Goal: Task Accomplishment & Management: Manage account settings

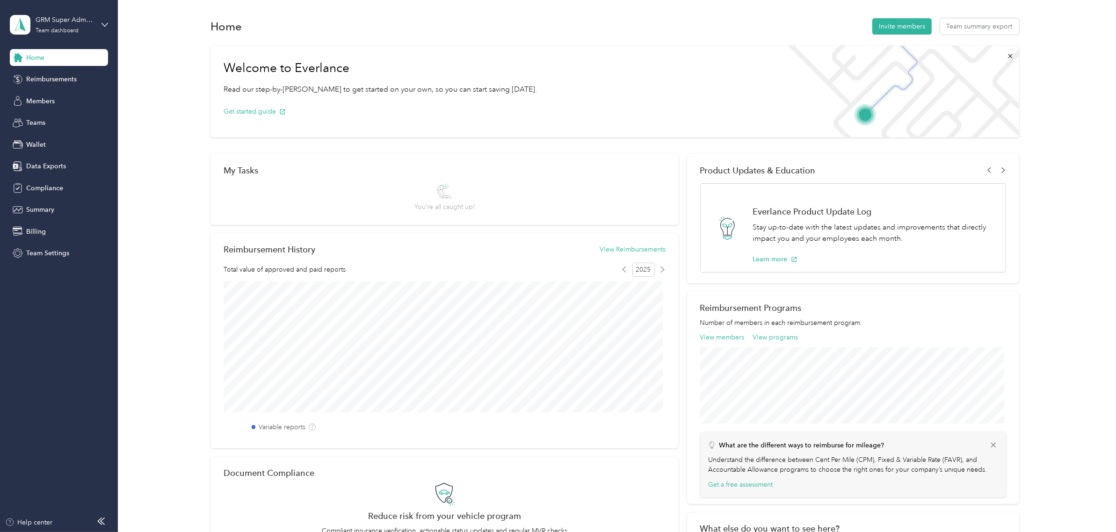
click at [185, 79] on div "Welcome to Everlance Read our step-by-[PERSON_NAME] to get started on your own,…" at bounding box center [615, 310] width 970 height 539
click at [23, 422] on aside "GRM Super Admins Team dashboard Home Reimbursements Members Teams Wallet Data E…" at bounding box center [59, 266] width 118 height 532
click at [101, 78] on div "Reimbursements" at bounding box center [59, 79] width 98 height 17
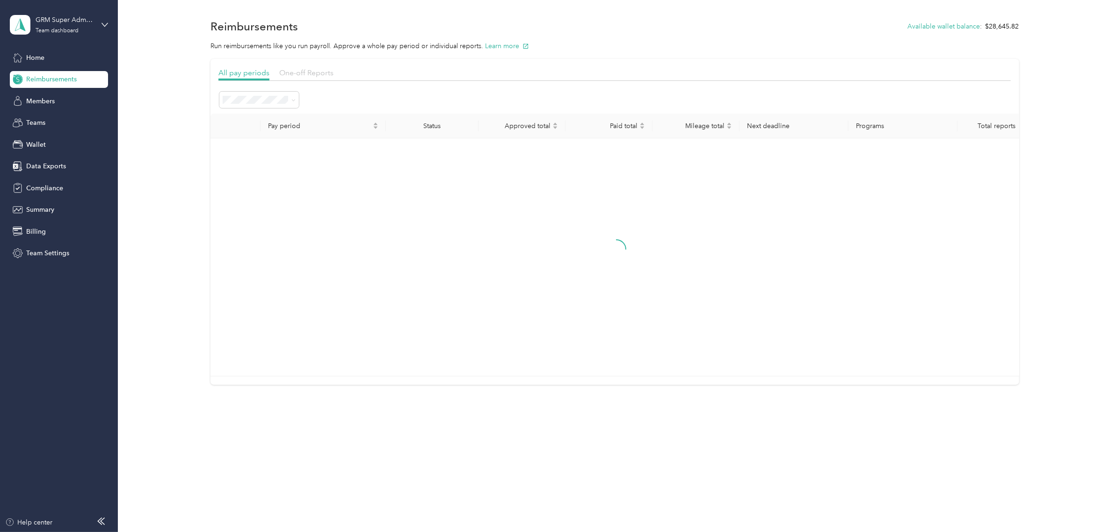
click at [314, 73] on span "One-off Reports" at bounding box center [306, 72] width 54 height 9
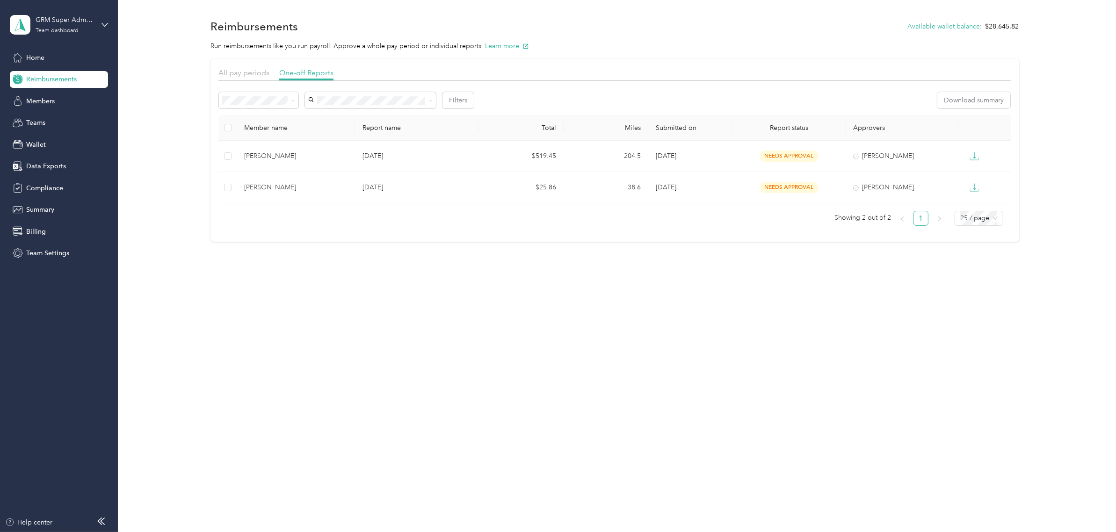
click at [249, 78] on div "All pay periods" at bounding box center [243, 73] width 51 height 12
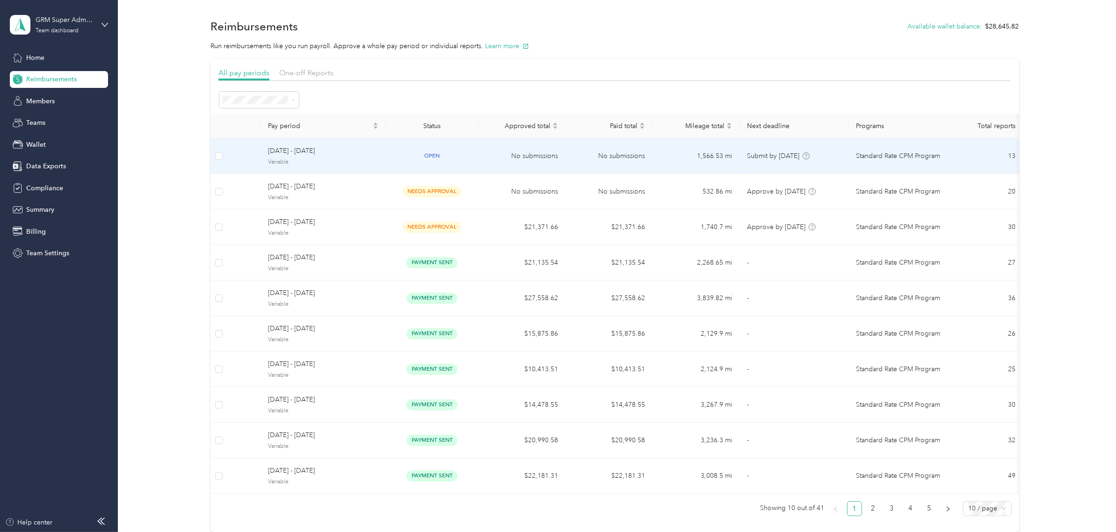
click at [436, 163] on td "open" at bounding box center [432, 156] width 93 height 36
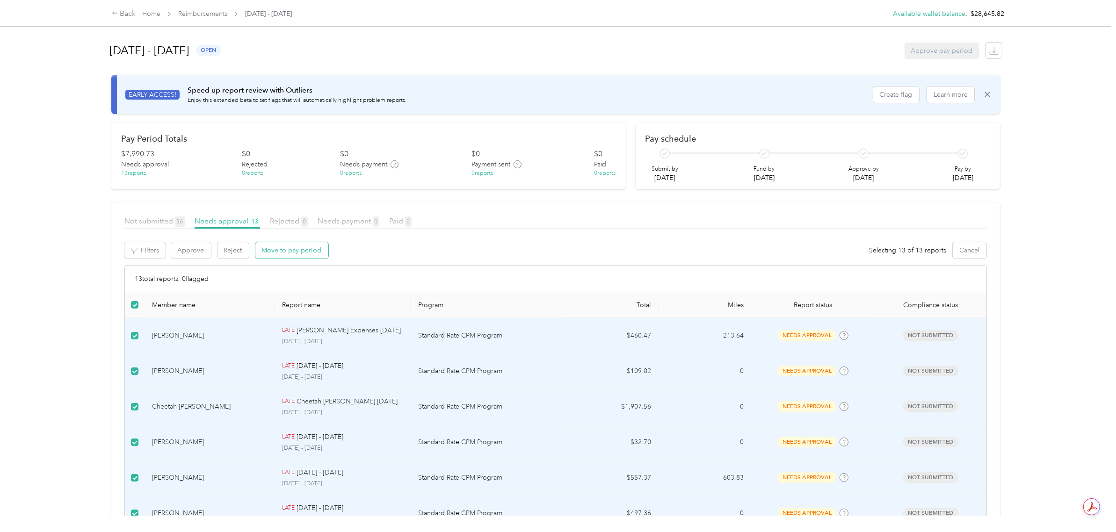
click at [274, 247] on button "Move to pay period" at bounding box center [291, 250] width 73 height 16
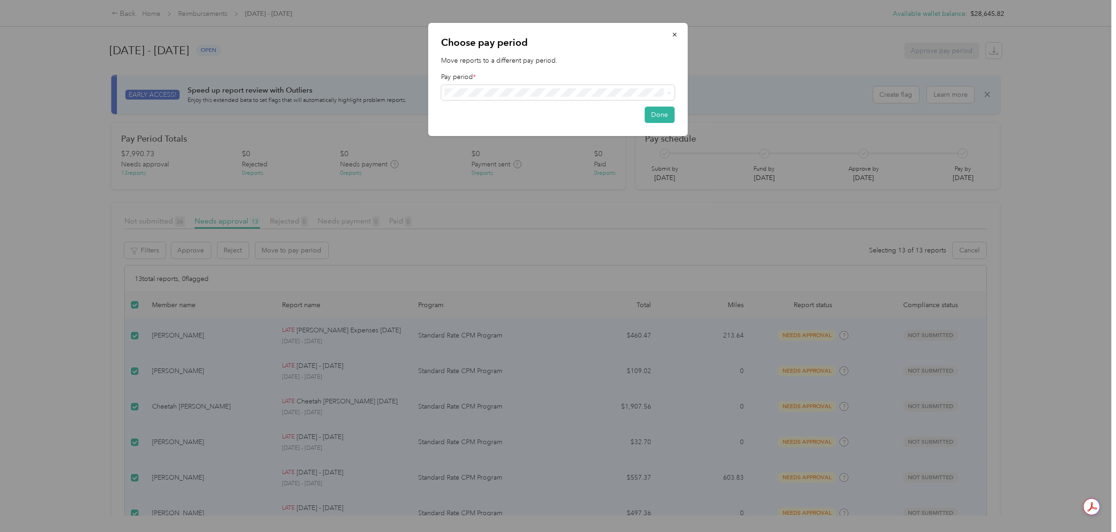
click at [555, 127] on div "[DATE] - [DATE] ( variable ) needs approval" at bounding box center [558, 127] width 220 height 11
click at [655, 115] on button "Done" at bounding box center [660, 117] width 30 height 16
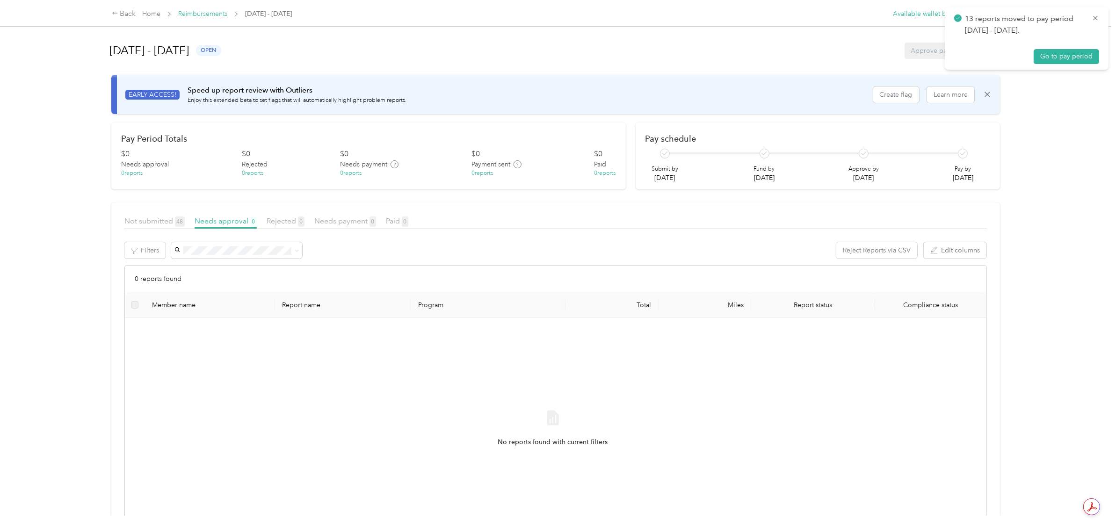
click at [214, 13] on link "Reimbursements" at bounding box center [202, 14] width 49 height 8
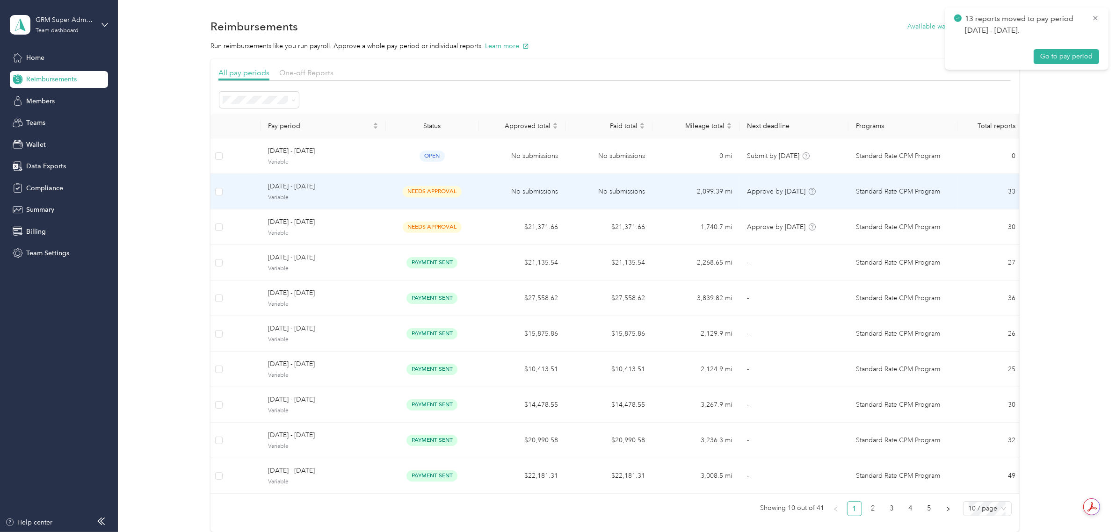
click at [404, 195] on span "needs approval" at bounding box center [432, 191] width 59 height 11
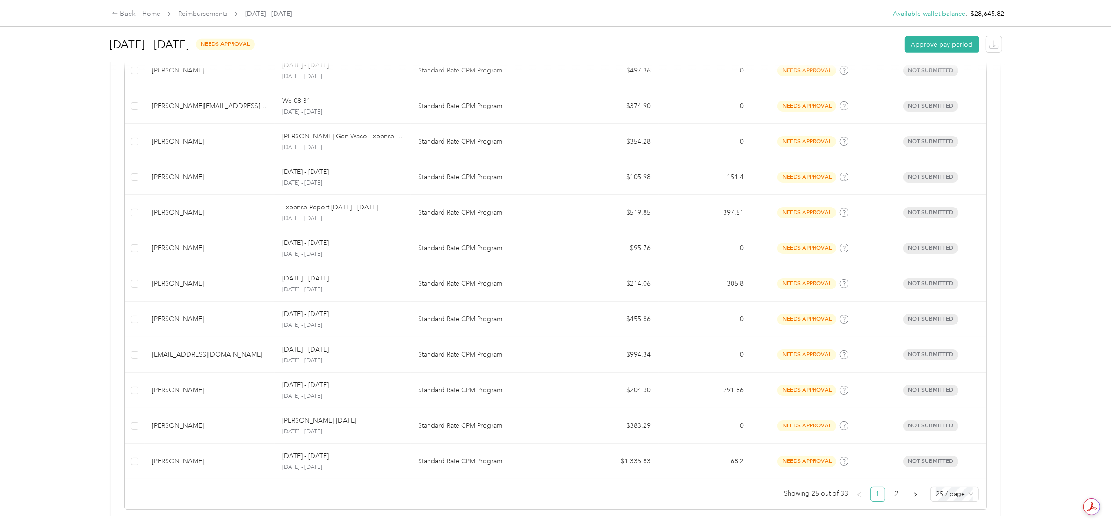
scroll to position [747, 0]
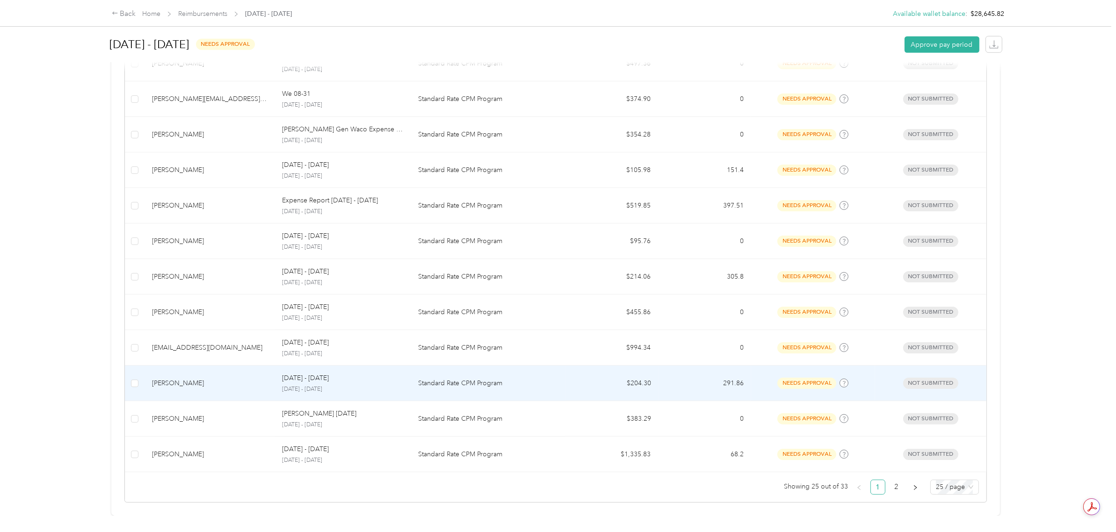
click at [653, 369] on td "$204.30" at bounding box center [611, 384] width 93 height 36
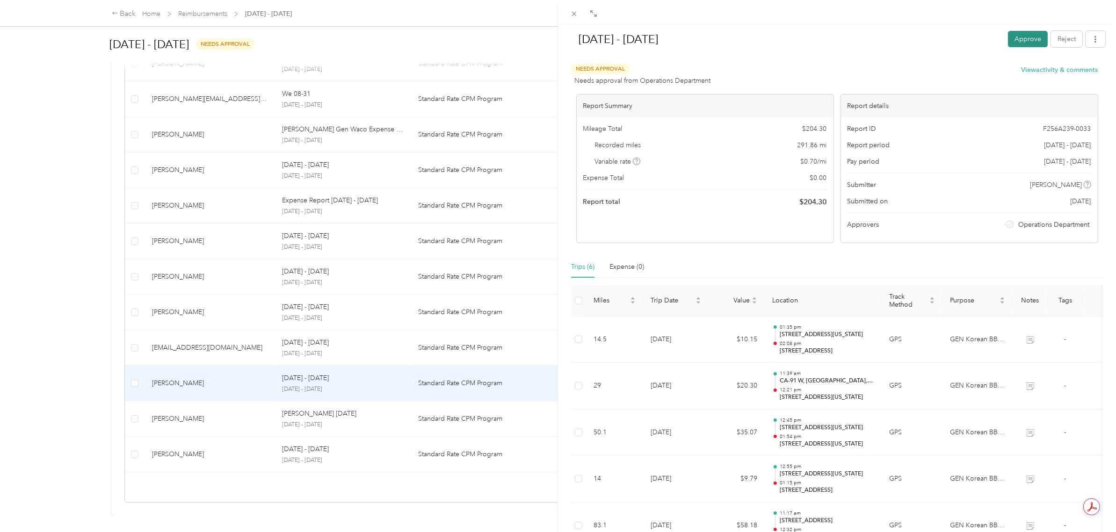
click at [1011, 43] on button "Approve" at bounding box center [1028, 39] width 40 height 16
click at [78, 228] on div "[DATE] - [DATE] Pay Reject Unapprove Needs Payment Needs payment from Operation…" at bounding box center [558, 266] width 1116 height 532
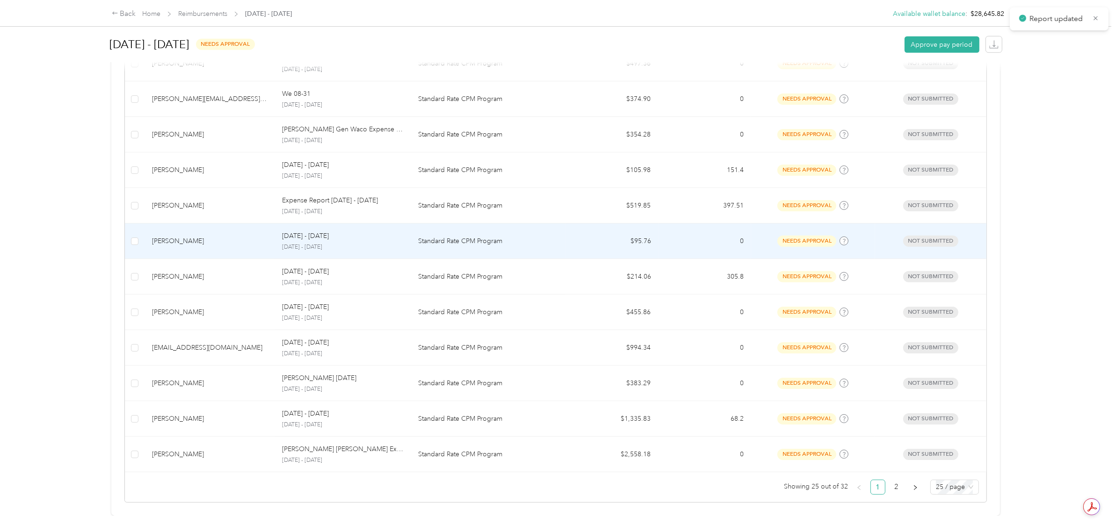
click at [606, 238] on td "$95.76" at bounding box center [611, 242] width 93 height 36
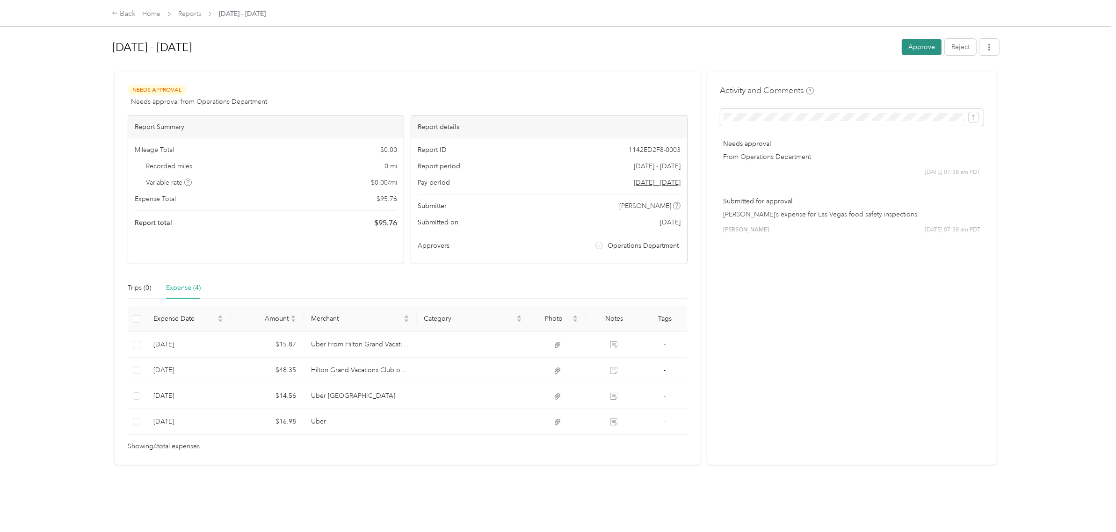
click at [906, 43] on button "Approve" at bounding box center [922, 47] width 40 height 16
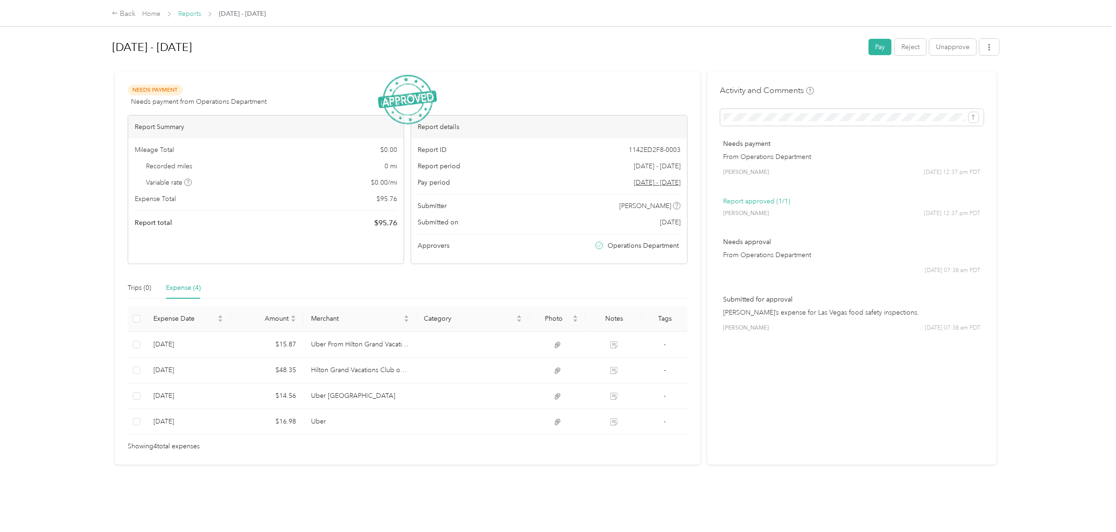
click at [196, 13] on link "Reports" at bounding box center [189, 14] width 23 height 8
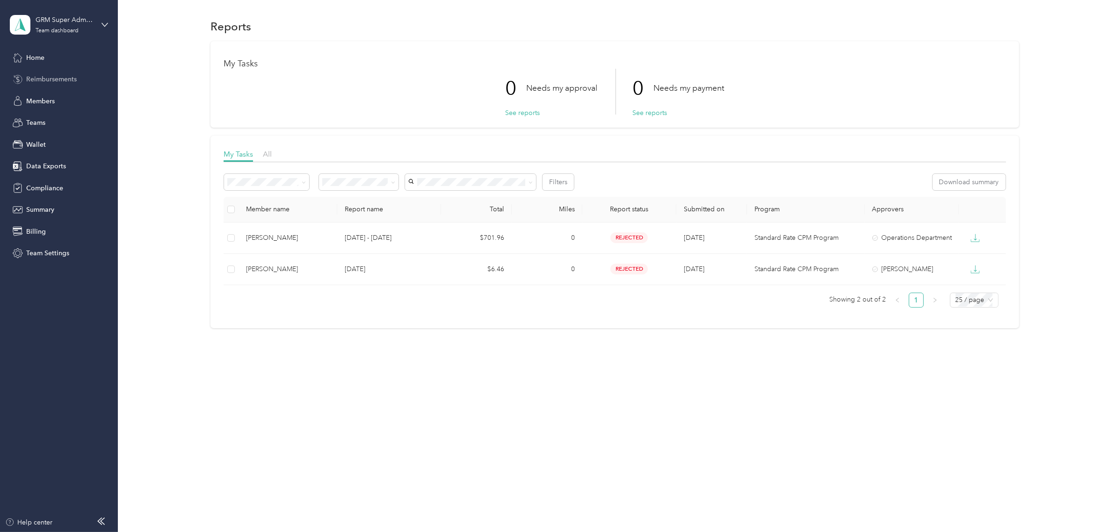
click at [85, 80] on div "Reimbursements" at bounding box center [59, 79] width 98 height 17
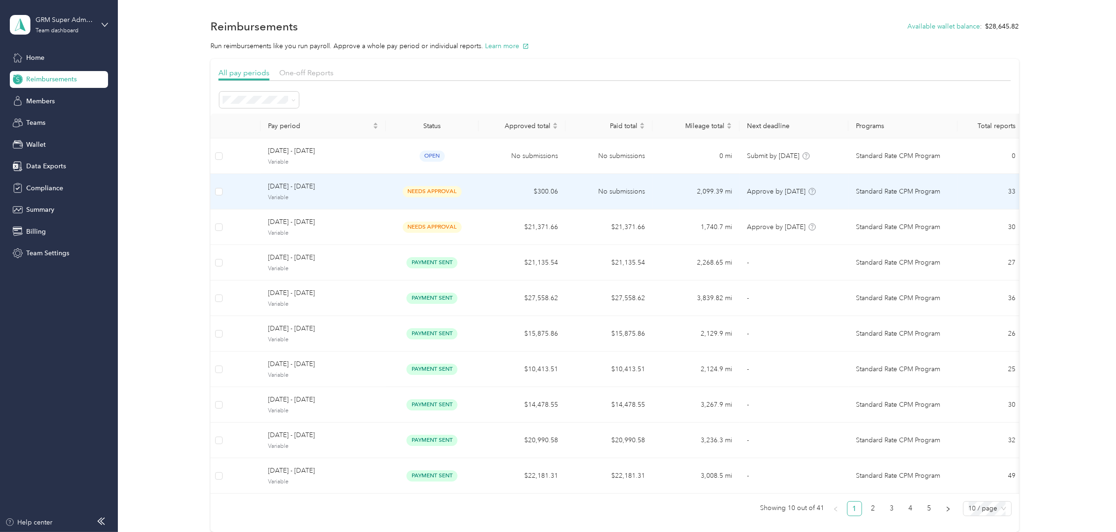
click at [504, 193] on td "$300.06" at bounding box center [521, 192] width 87 height 36
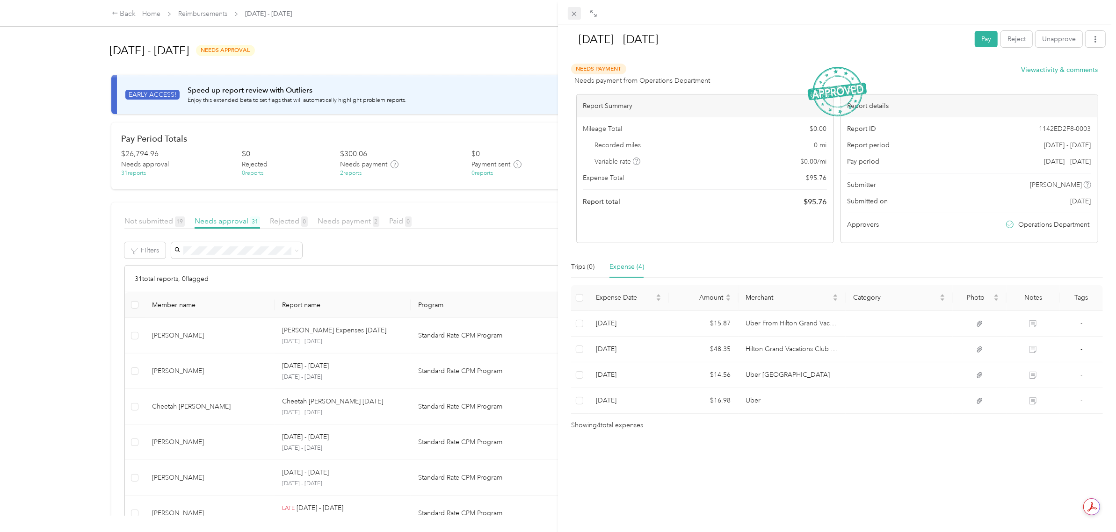
click at [573, 13] on icon at bounding box center [574, 14] width 5 height 5
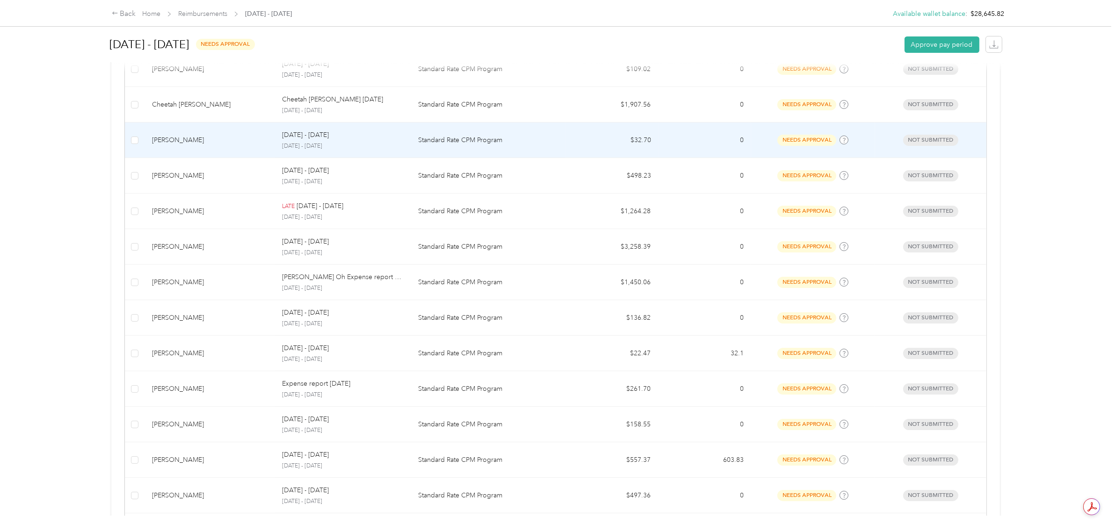
scroll to position [351, 0]
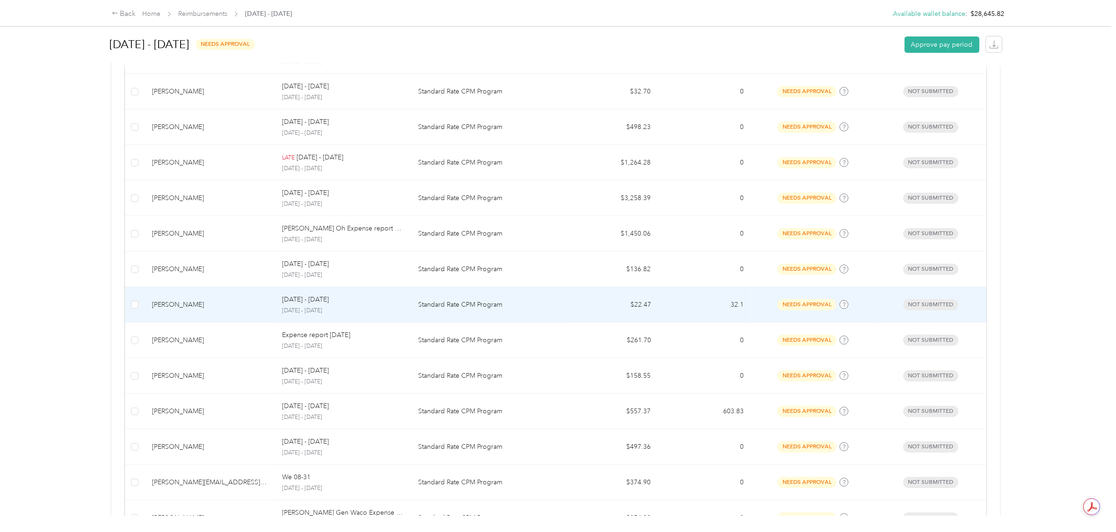
click at [623, 304] on td "$22.47" at bounding box center [611, 305] width 93 height 36
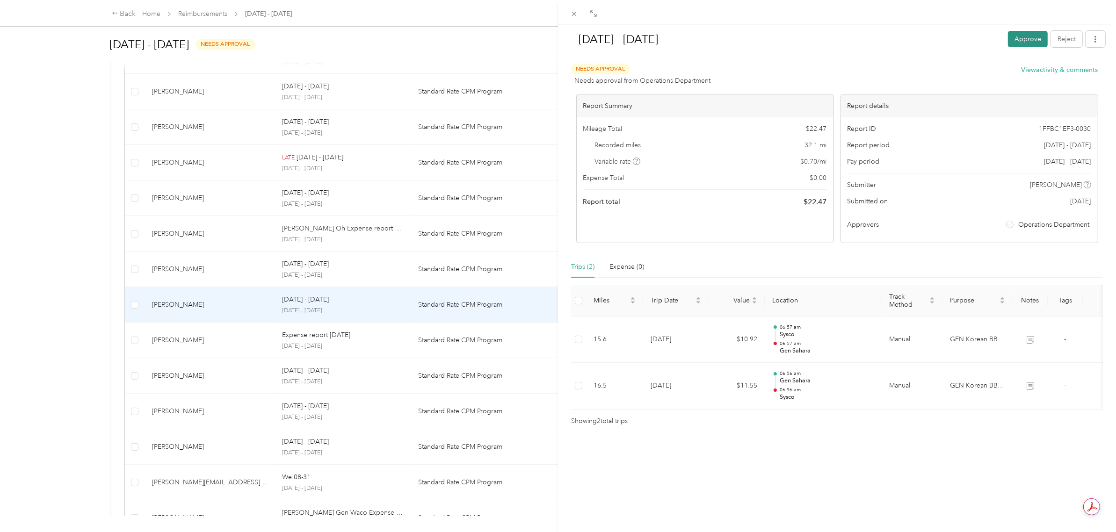
click at [1034, 35] on button "Approve" at bounding box center [1028, 39] width 40 height 16
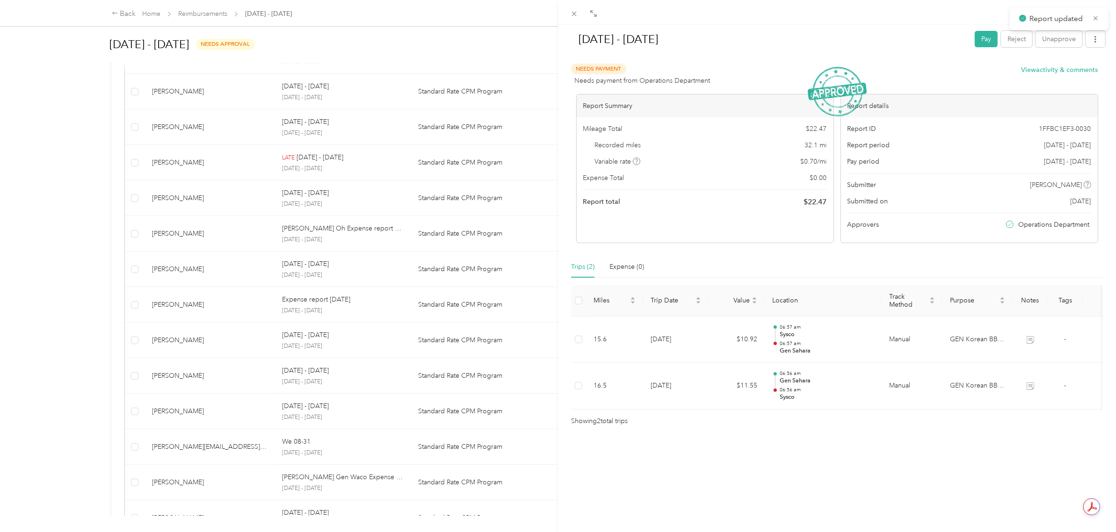
click at [59, 346] on div "[DATE] - [DATE] Pay Reject Unapprove Needs Payment Needs payment from Operation…" at bounding box center [558, 266] width 1116 height 532
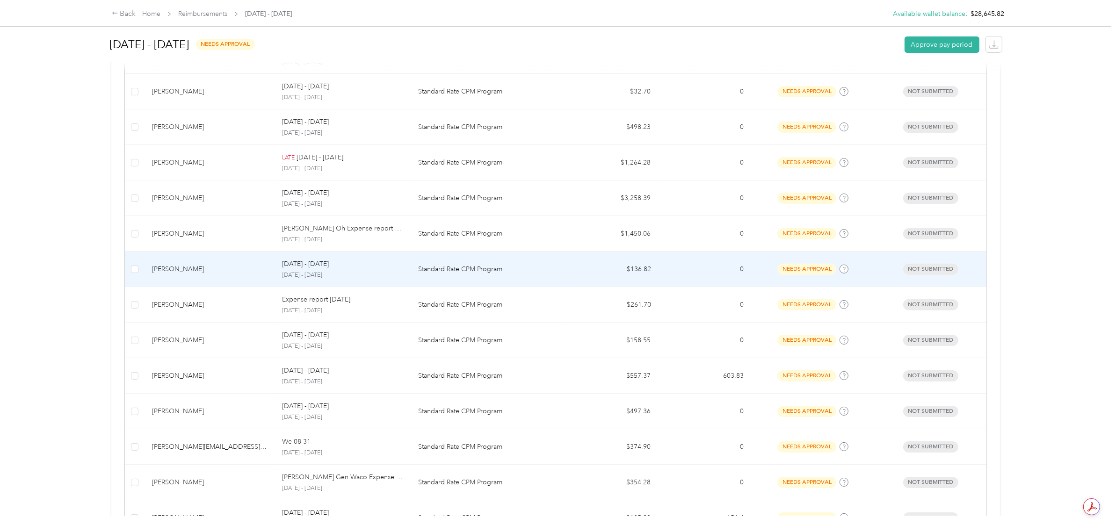
click at [607, 268] on td "$136.82" at bounding box center [611, 270] width 93 height 36
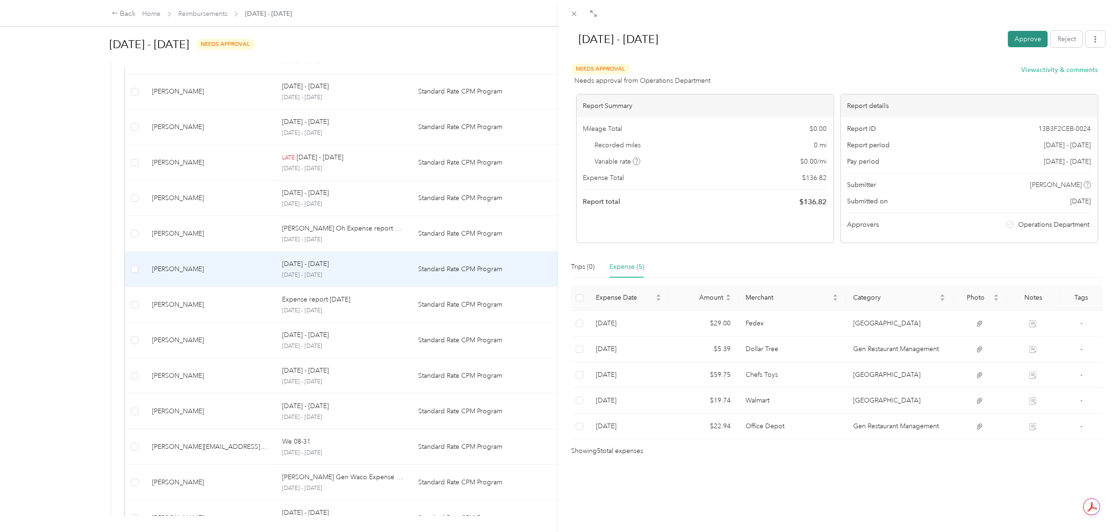
click at [1023, 33] on button "Approve" at bounding box center [1028, 39] width 40 height 16
click at [78, 267] on div "[DATE] - [DATE] Pay Reject Unapprove Needs Payment Needs payment from Operation…" at bounding box center [558, 266] width 1116 height 532
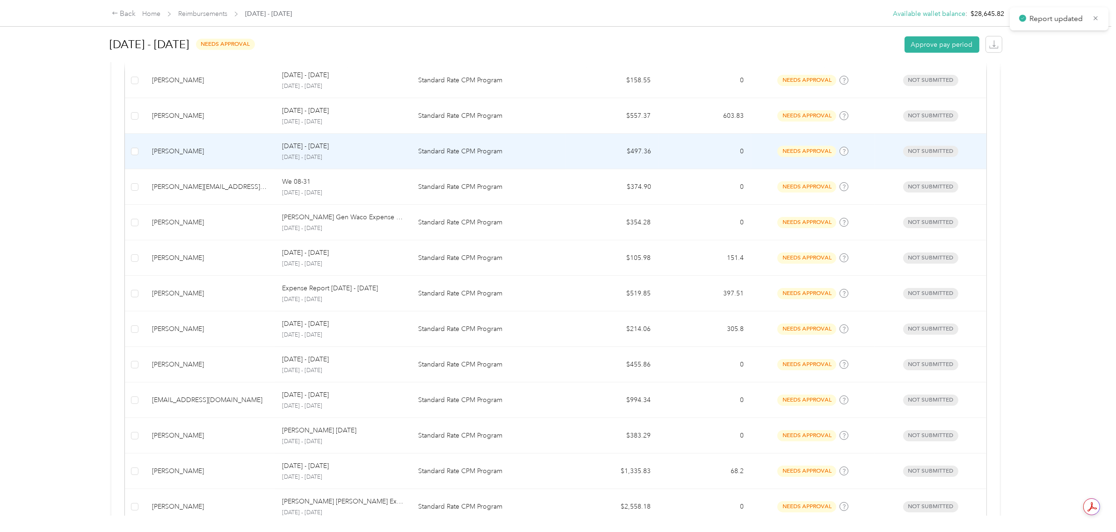
scroll to position [585, 0]
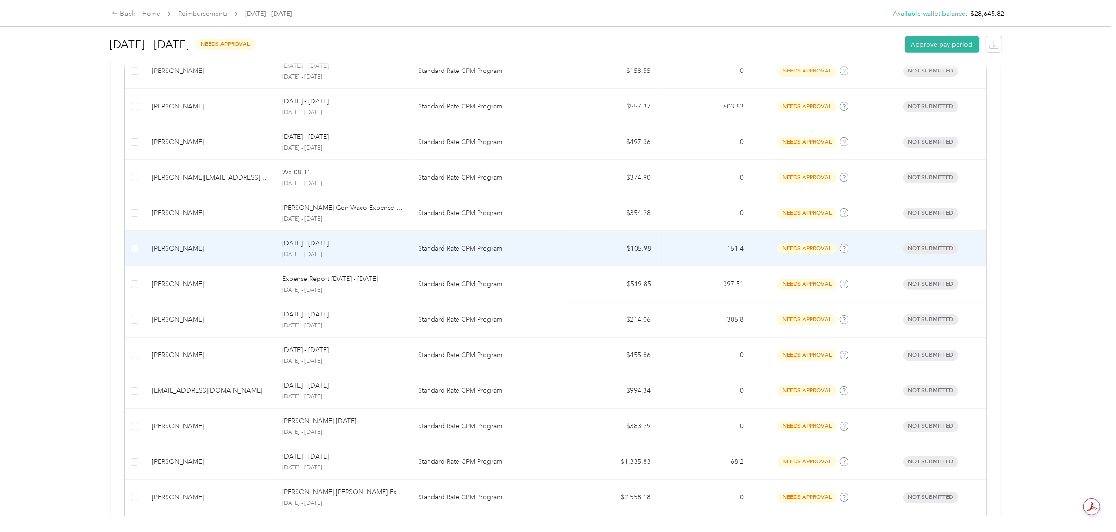
click at [493, 251] on p "Standard Rate CPM Program" at bounding box center [488, 249] width 140 height 10
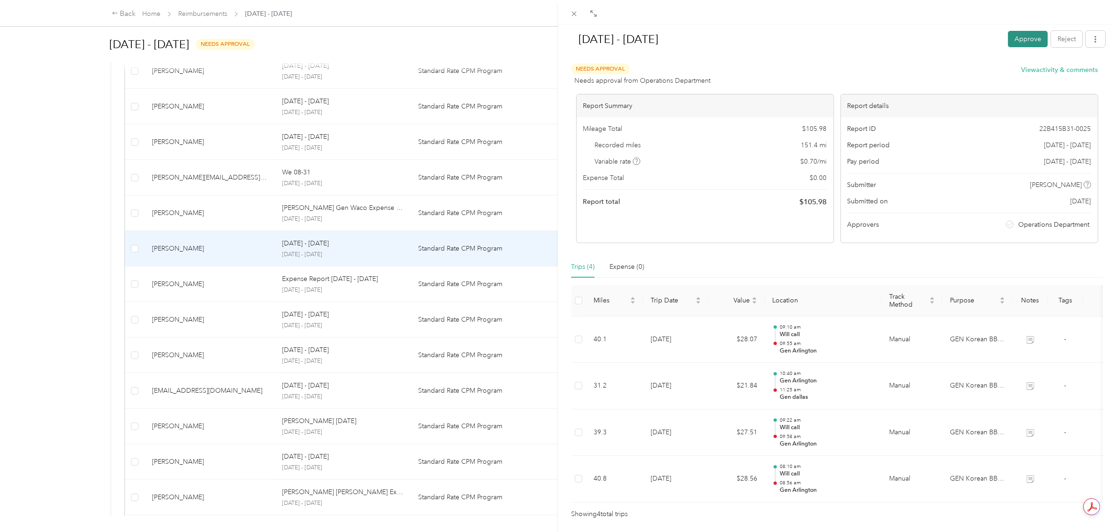
click at [1013, 39] on button "Approve" at bounding box center [1028, 39] width 40 height 16
click at [76, 253] on div "[DATE] - [DATE] Pay Reject Unapprove Needs Payment Needs payment from Operation…" at bounding box center [558, 266] width 1116 height 532
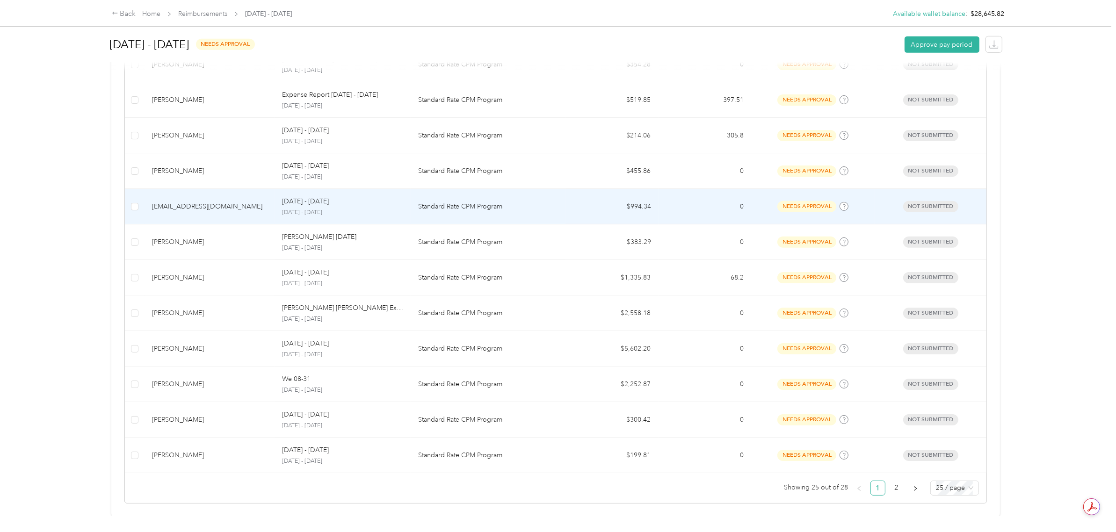
scroll to position [747, 0]
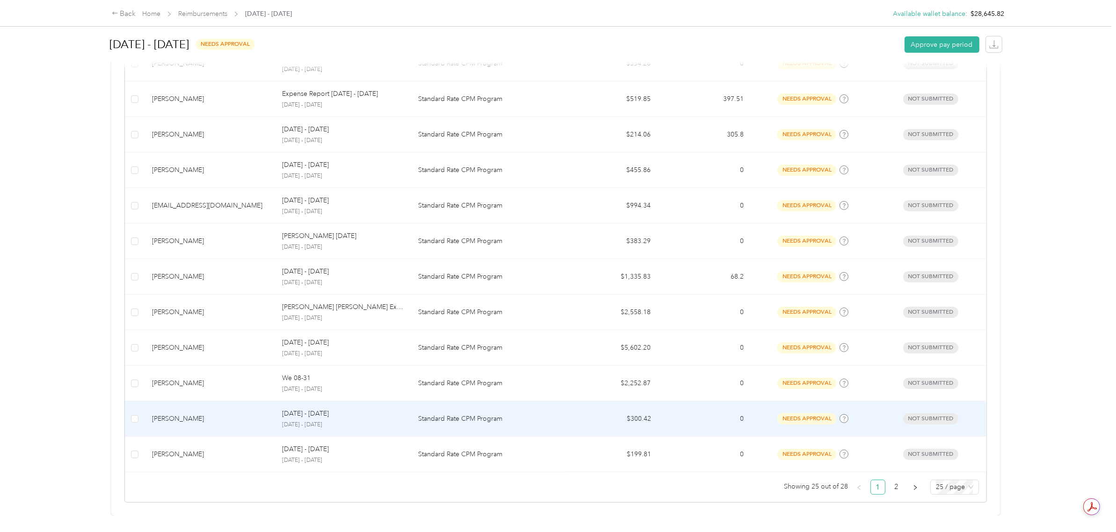
click at [505, 414] on p "Standard Rate CPM Program" at bounding box center [488, 419] width 140 height 10
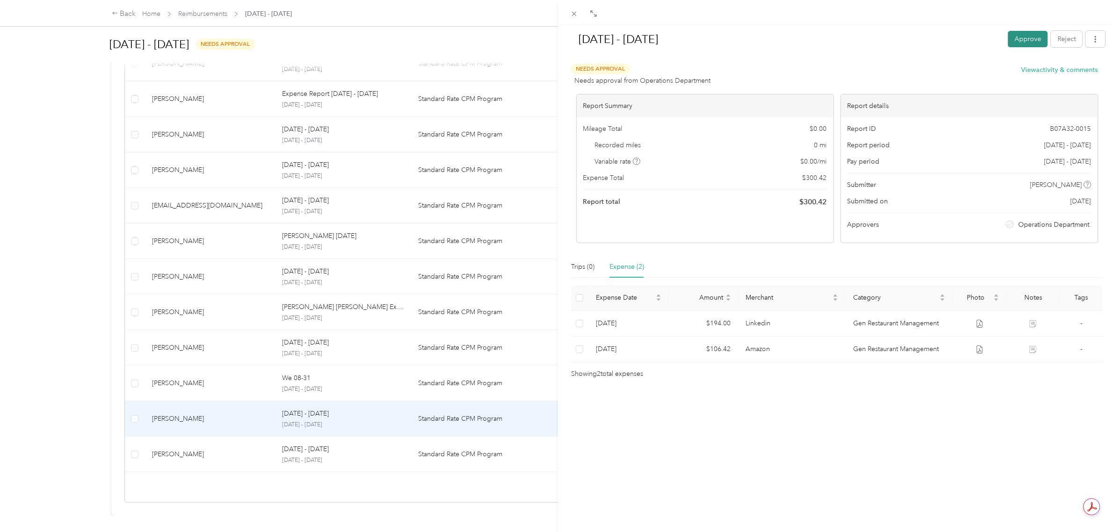
click at [1013, 41] on button "Approve" at bounding box center [1028, 39] width 40 height 16
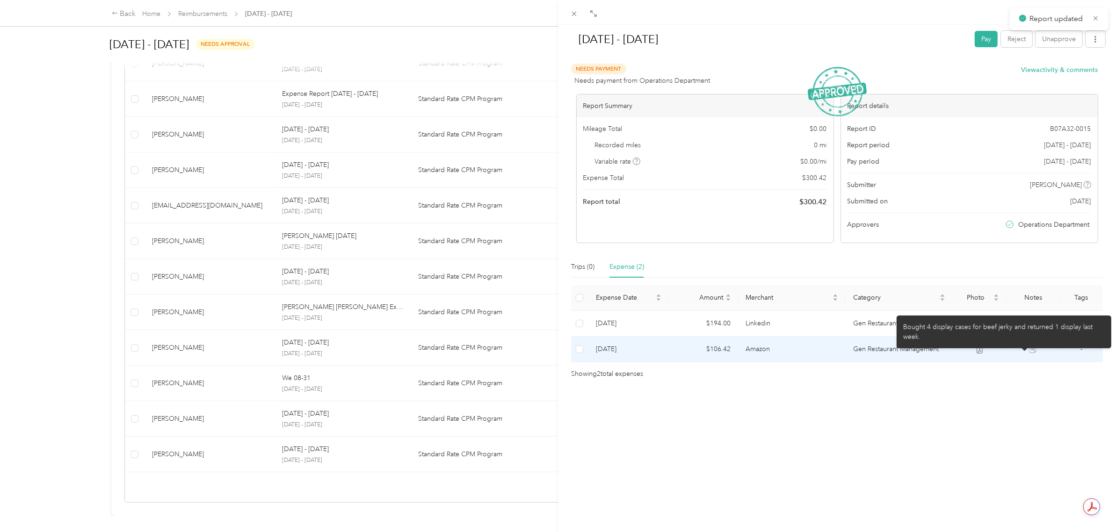
click at [1029, 349] on icon at bounding box center [1032, 349] width 7 height 7
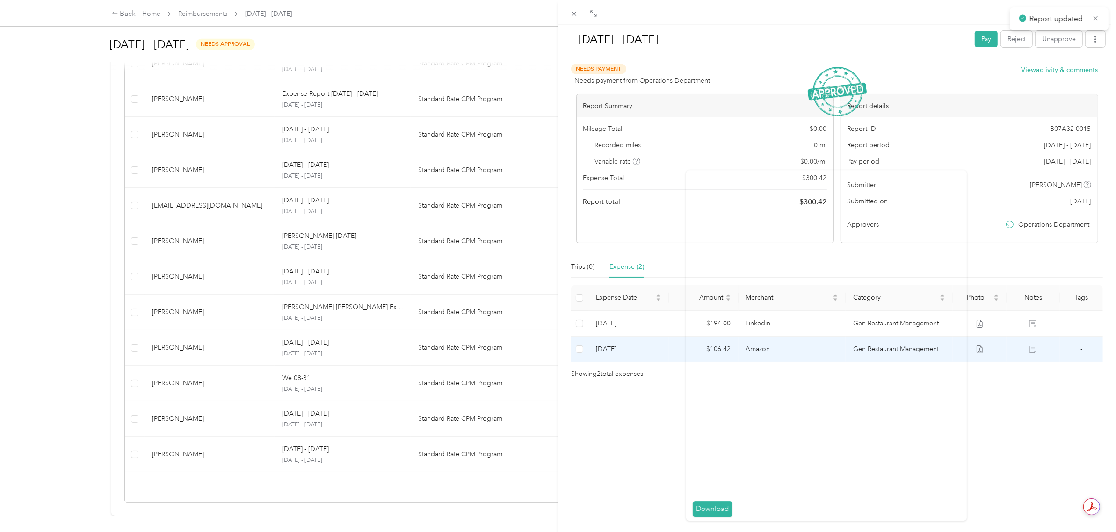
click at [975, 347] on icon at bounding box center [979, 350] width 8 height 8
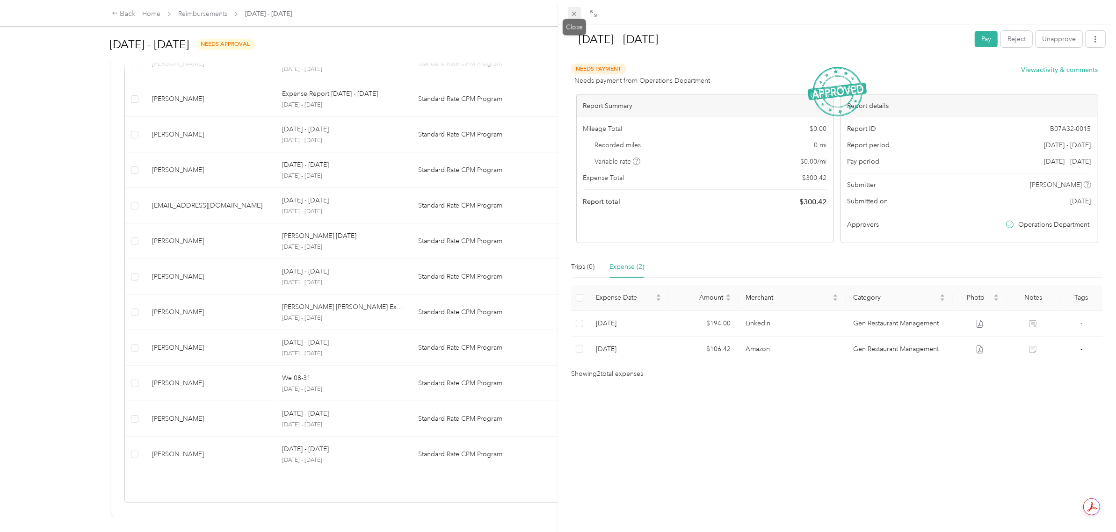
click at [574, 10] on icon at bounding box center [574, 14] width 8 height 8
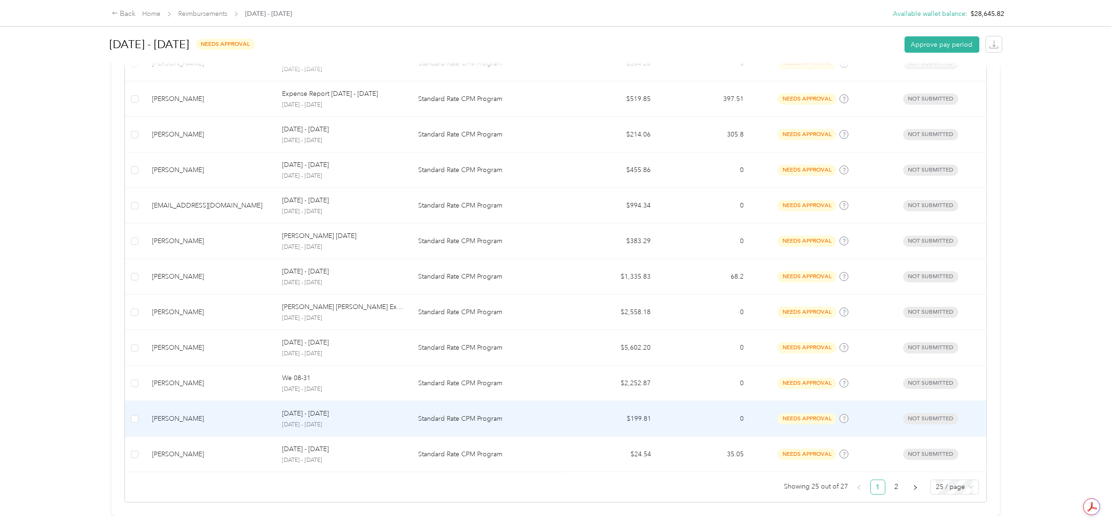
click at [700, 401] on td "0" at bounding box center [704, 419] width 93 height 36
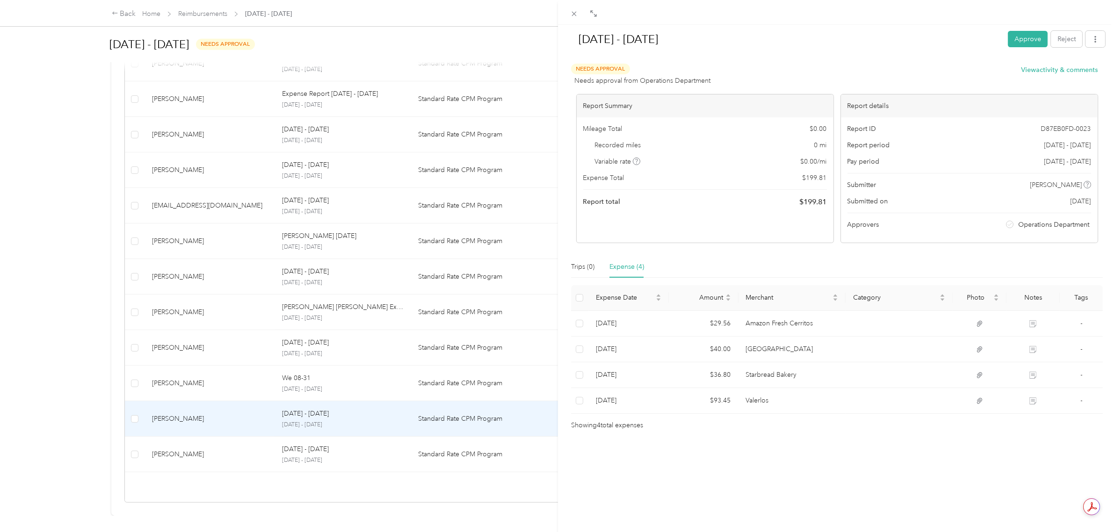
click at [857, 458] on div "[DATE] - [DATE] Approve Reject Needs Approval Needs approval from Operations De…" at bounding box center [837, 291] width 558 height 532
click at [571, 14] on icon at bounding box center [574, 14] width 8 height 8
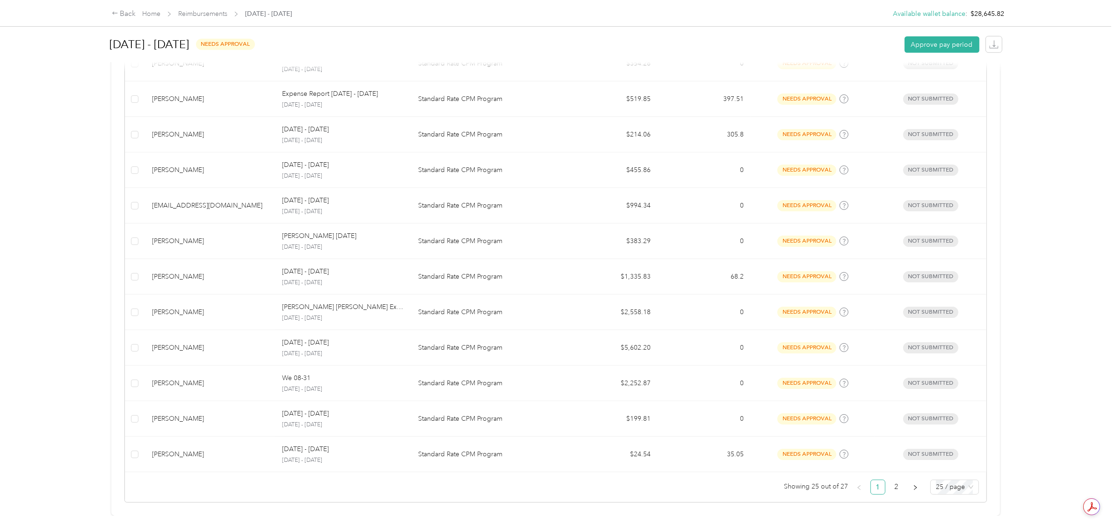
click at [52, 313] on div "Back Home Reimbursements [DATE] - [DATE] Available wallet balance : $28,645.82 …" at bounding box center [555, 266] width 1111 height 532
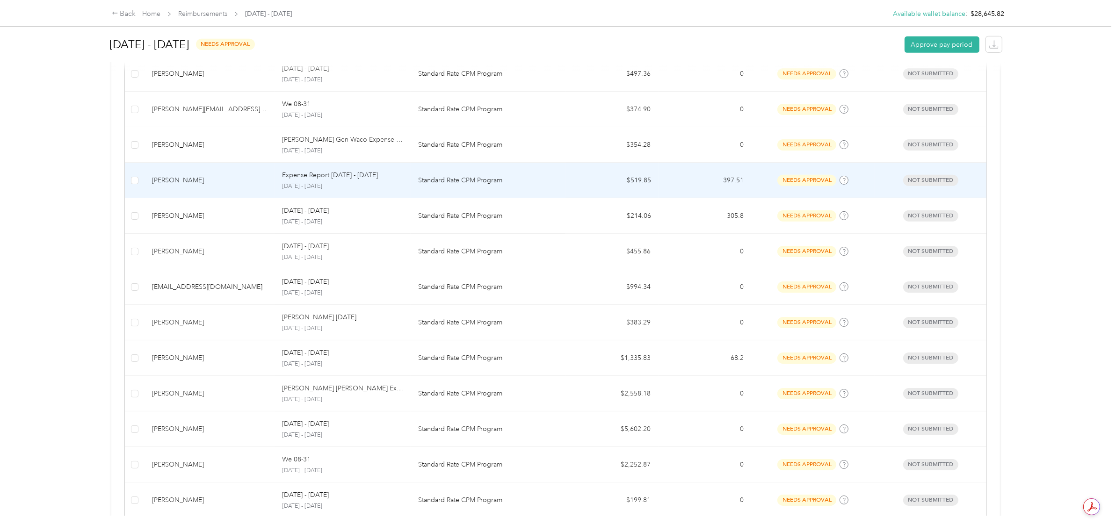
scroll to position [630, 0]
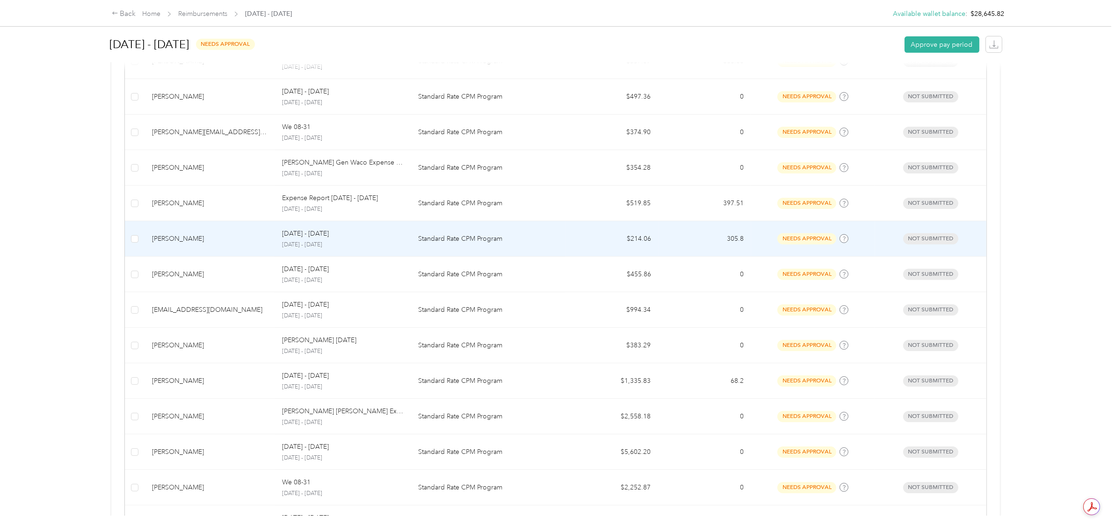
click at [607, 235] on td "$214.06" at bounding box center [611, 239] width 93 height 36
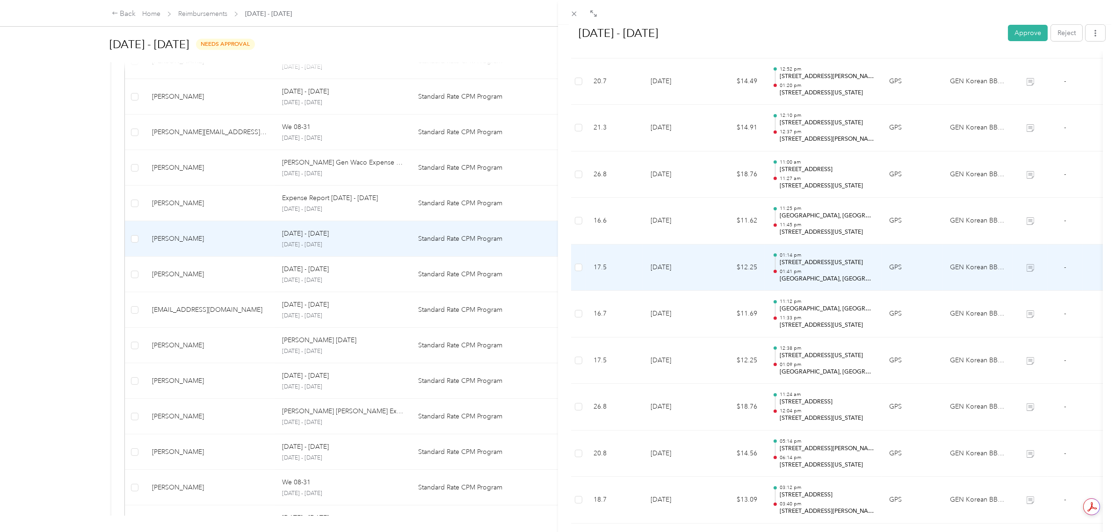
scroll to position [386, 0]
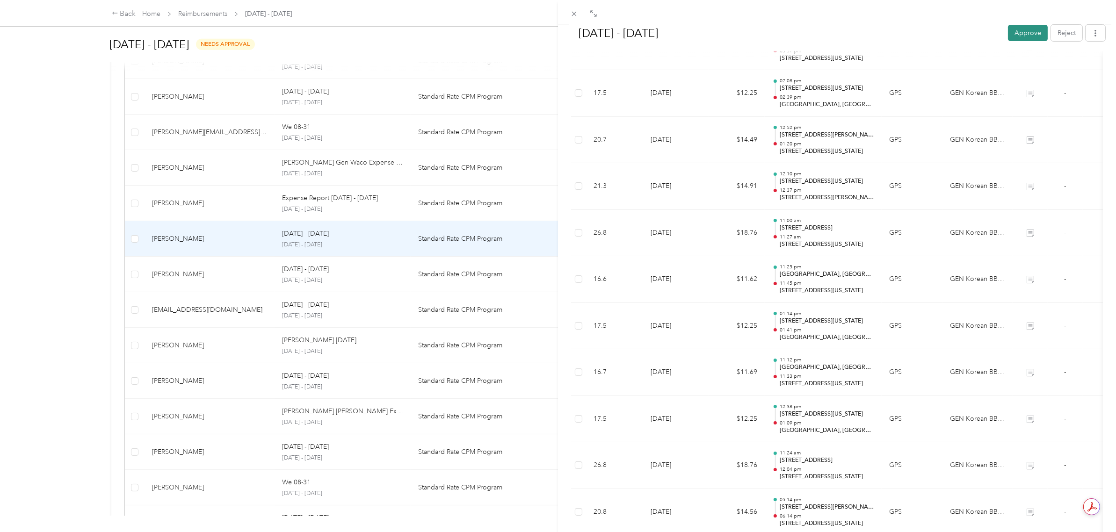
click at [1020, 30] on button "Approve" at bounding box center [1028, 33] width 40 height 16
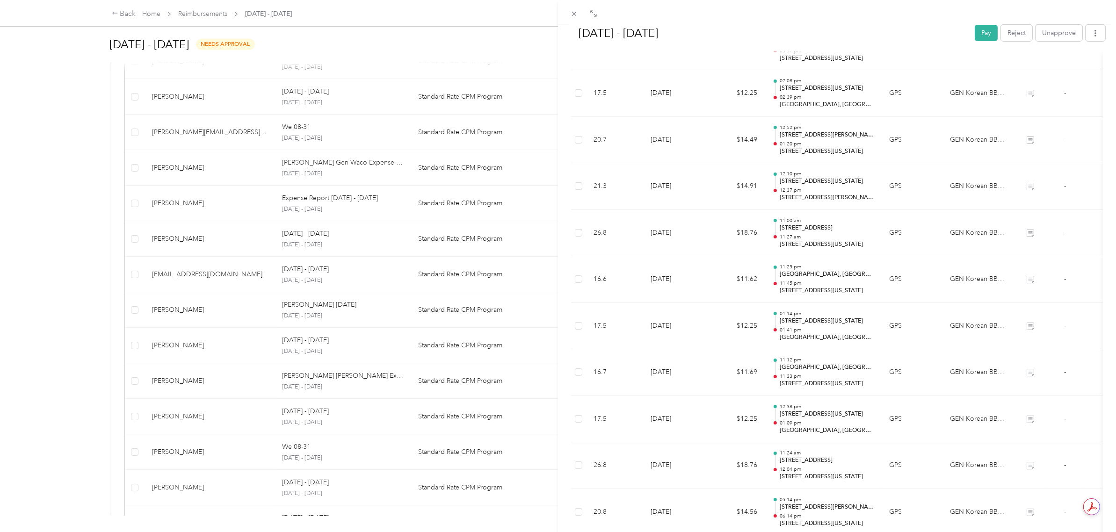
click at [94, 292] on div "[DATE] - [DATE] Pay Reject Unapprove Needs Payment Needs payment from Operation…" at bounding box center [558, 266] width 1116 height 532
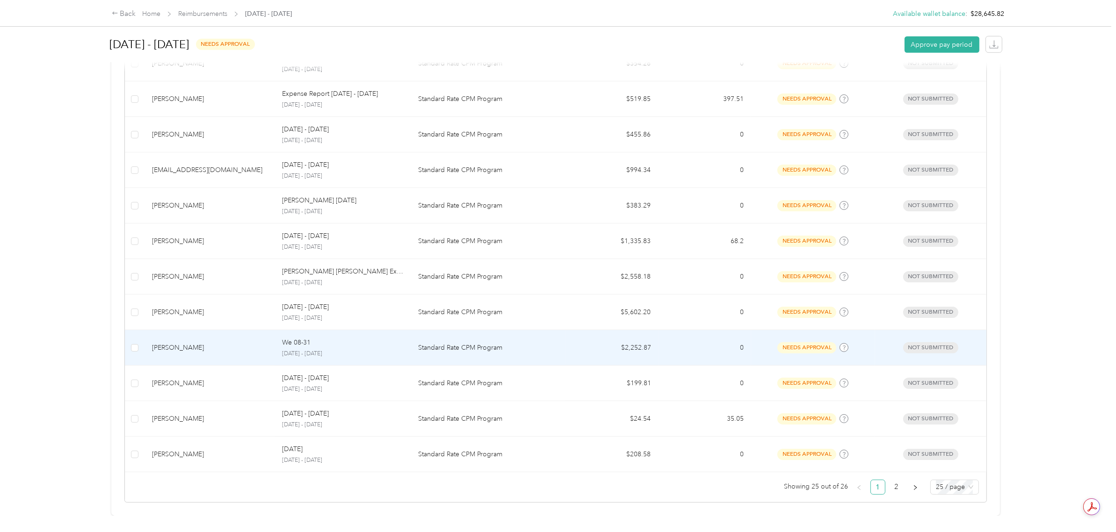
scroll to position [747, 0]
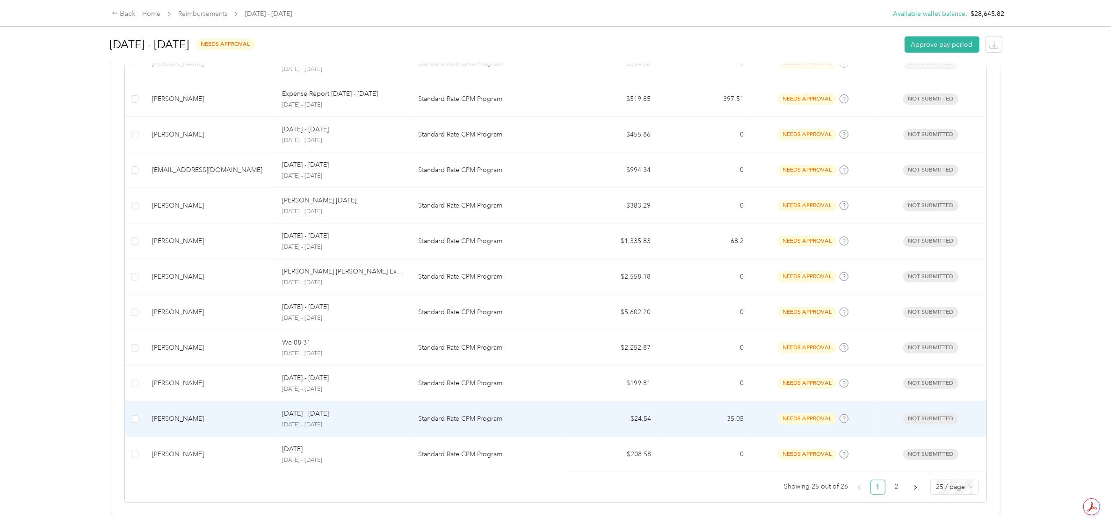
click at [642, 404] on td "$24.54" at bounding box center [611, 419] width 93 height 36
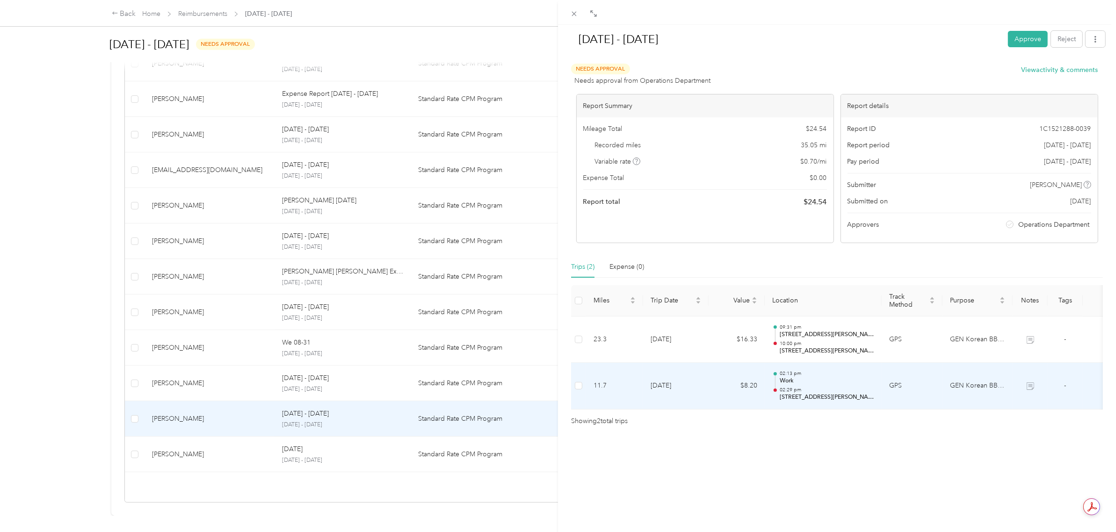
click at [924, 390] on td "GPS" at bounding box center [911, 386] width 61 height 47
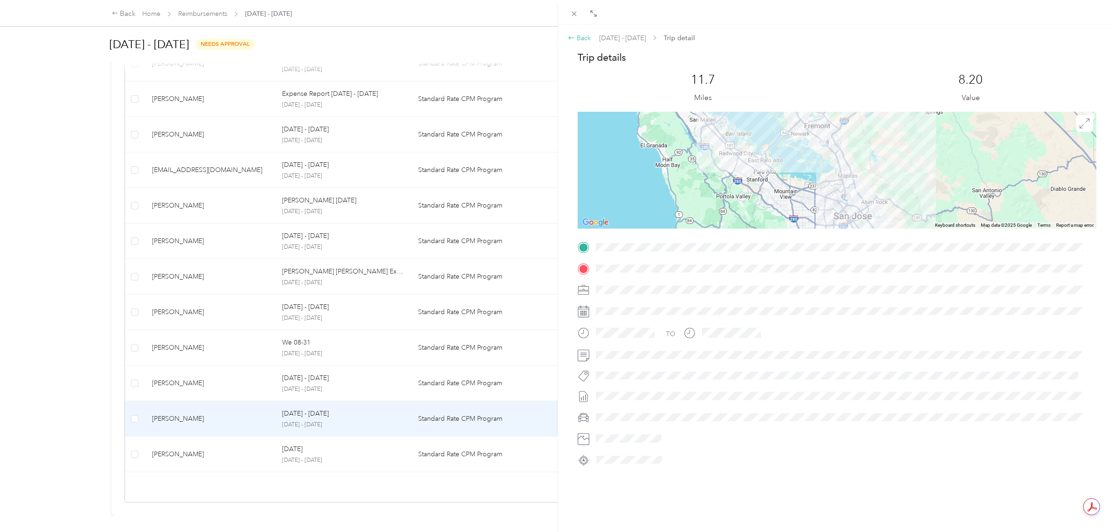
click at [579, 38] on div "Back" at bounding box center [579, 38] width 23 height 10
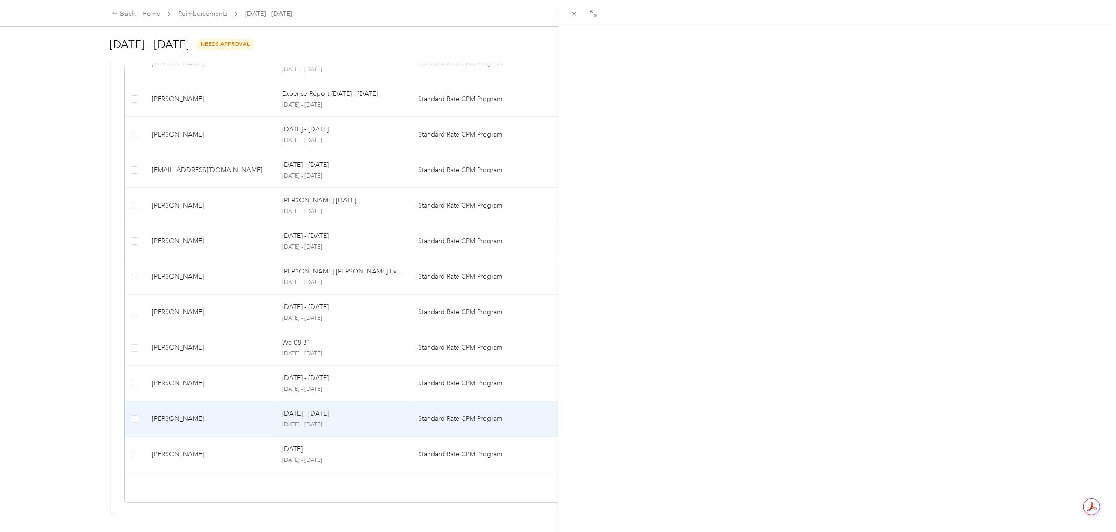
click at [855, 336] on p "[STREET_ADDRESS][PERSON_NAME]" at bounding box center [827, 335] width 94 height 8
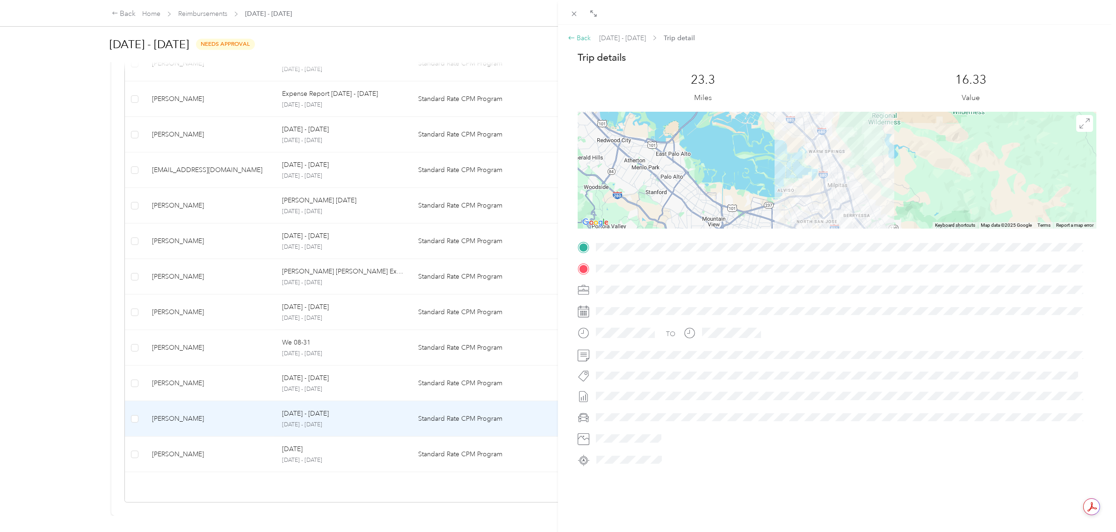
click at [578, 37] on div "Back" at bounding box center [579, 38] width 23 height 10
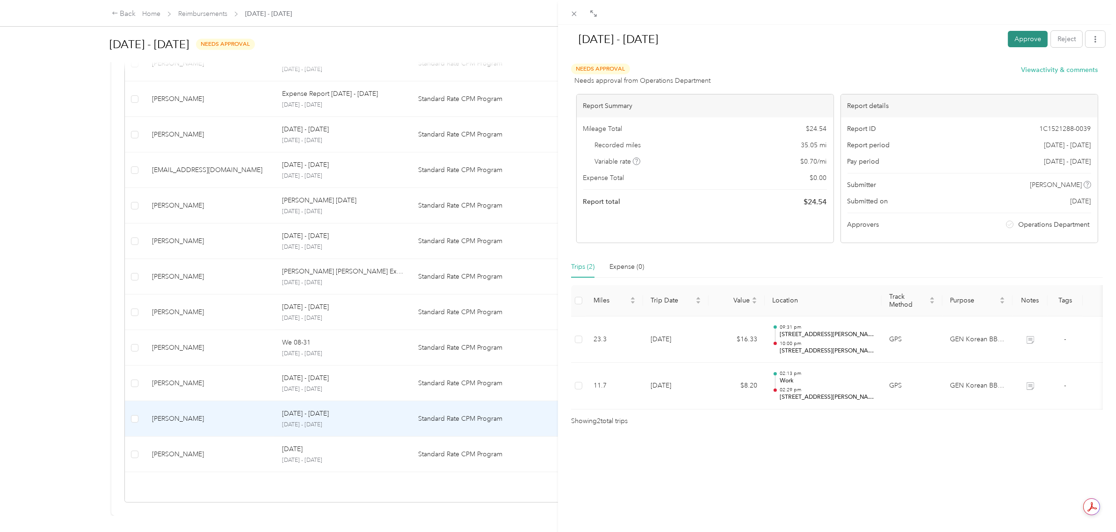
click at [1017, 31] on button "Approve" at bounding box center [1028, 39] width 40 height 16
click at [92, 209] on div "[DATE] - [DATE] Pay Reject Unapprove Needs Payment Needs payment from Operation…" at bounding box center [558, 266] width 1116 height 532
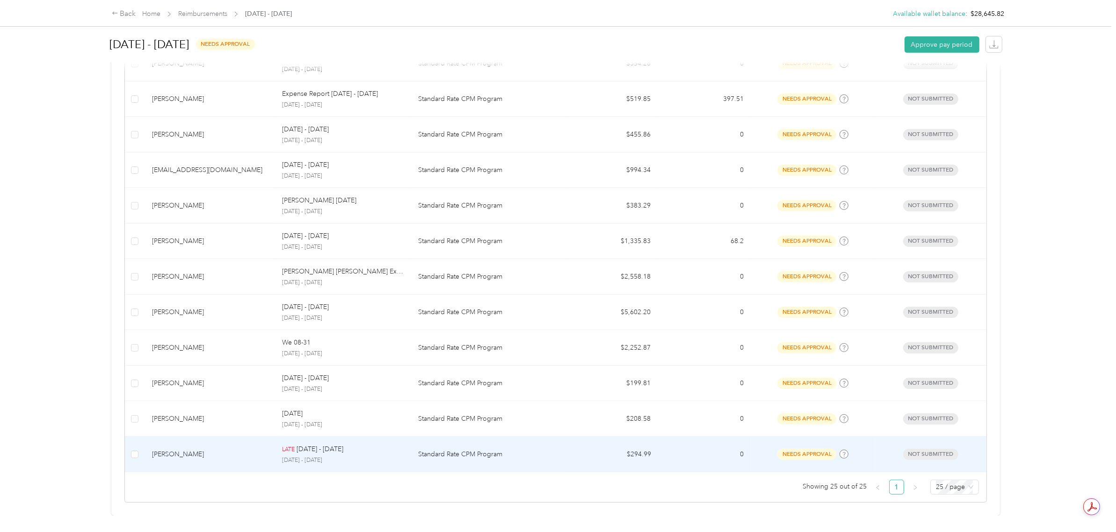
click at [595, 442] on td "$294.99" at bounding box center [611, 455] width 93 height 36
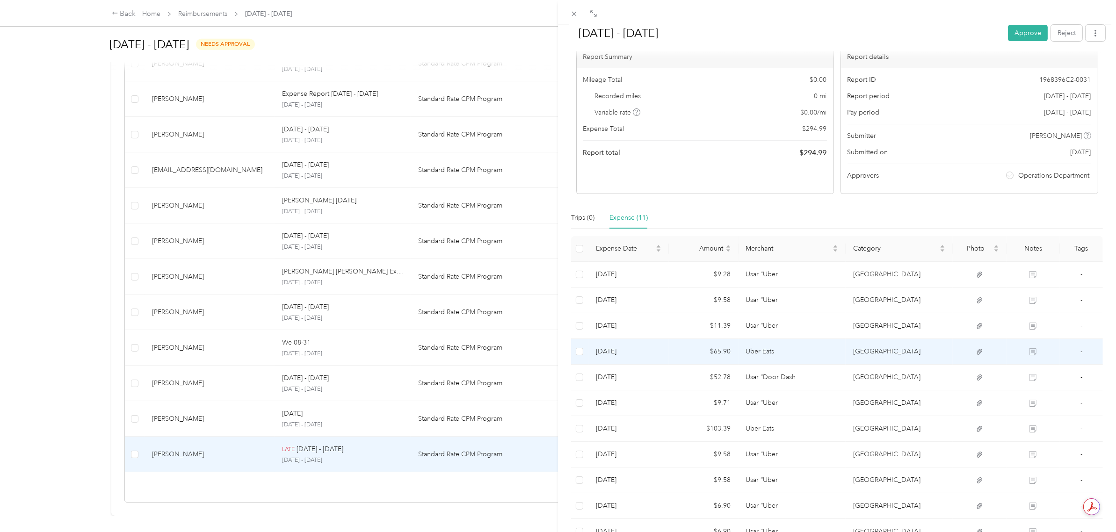
scroll to position [130, 0]
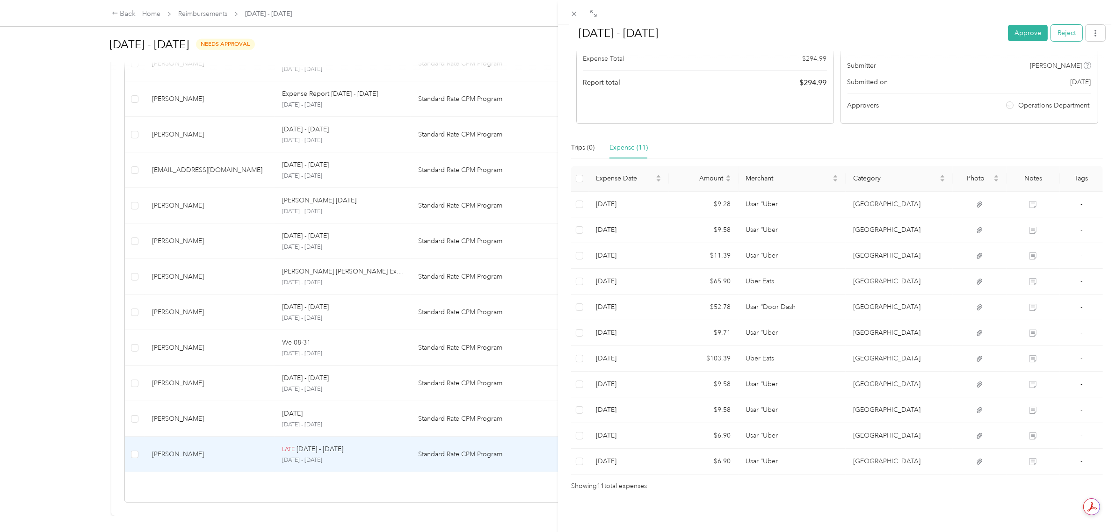
click at [1055, 34] on button "Reject" at bounding box center [1066, 33] width 31 height 16
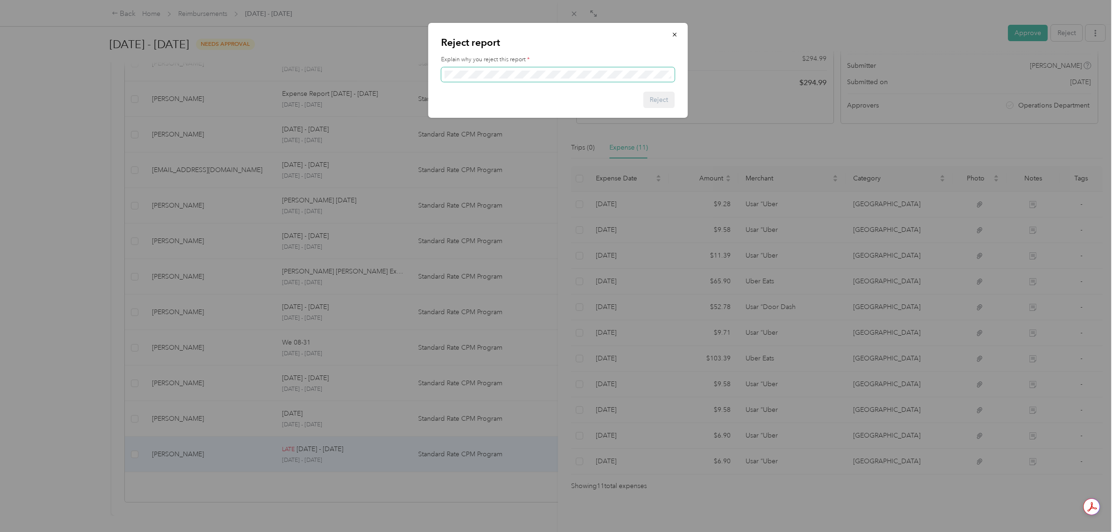
click at [517, 68] on span at bounding box center [557, 74] width 233 height 15
click at [662, 99] on button "Reject" at bounding box center [658, 100] width 31 height 16
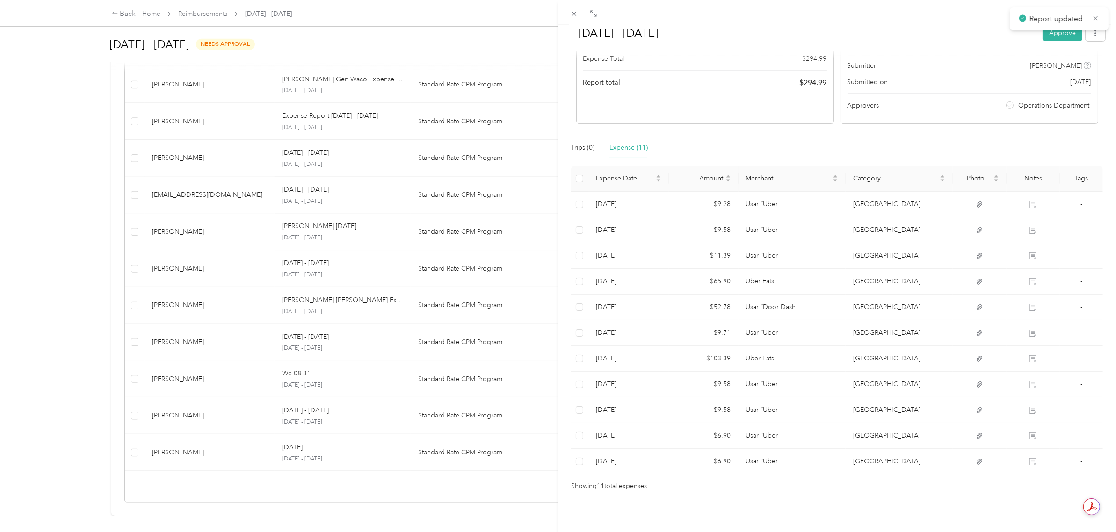
scroll to position [711, 0]
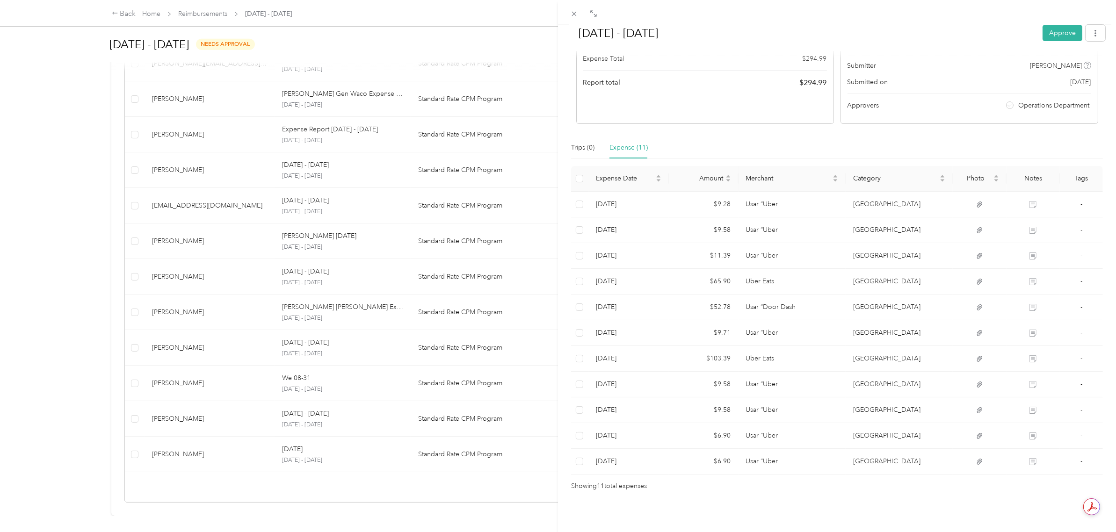
click at [891, 123] on div "Rejected Awaiting on resubmission View activity & comments Report Summary Milea…" at bounding box center [837, 217] width 532 height 547
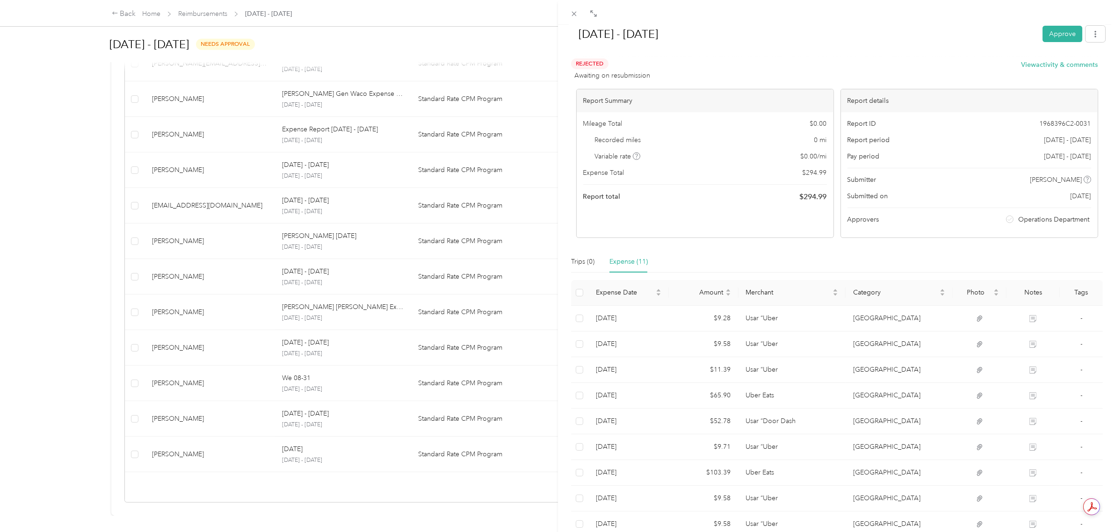
scroll to position [0, 0]
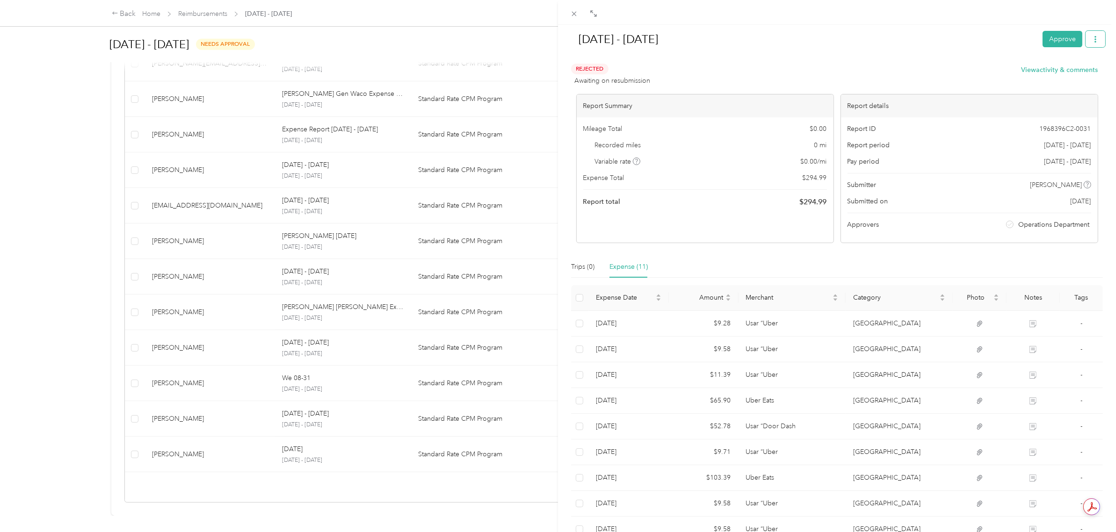
click at [1092, 38] on icon "button" at bounding box center [1095, 39] width 7 height 7
click at [931, 55] on div at bounding box center [837, 60] width 536 height 10
click at [579, 15] on span at bounding box center [574, 13] width 13 height 13
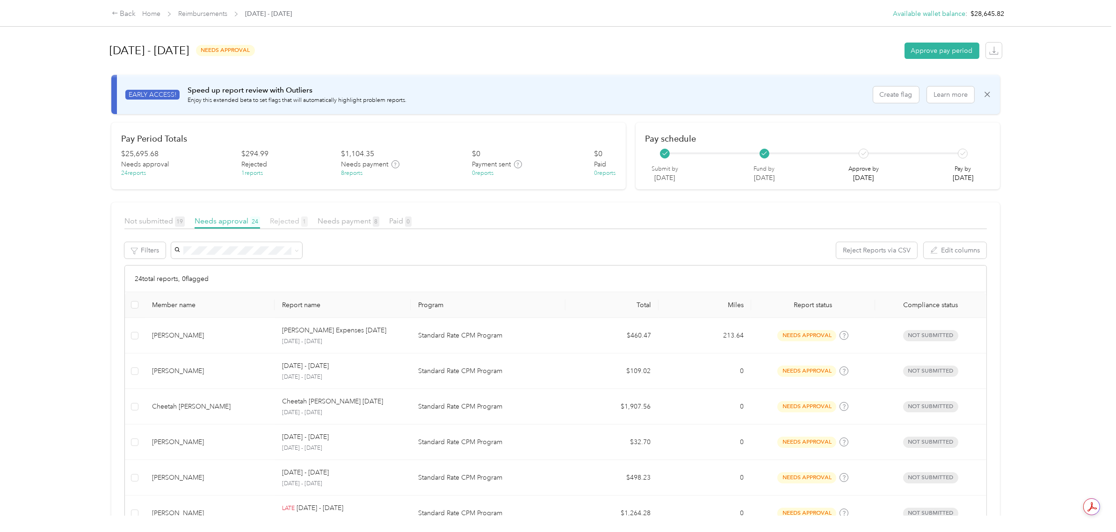
click at [299, 218] on span "Rejected 1" at bounding box center [289, 221] width 38 height 9
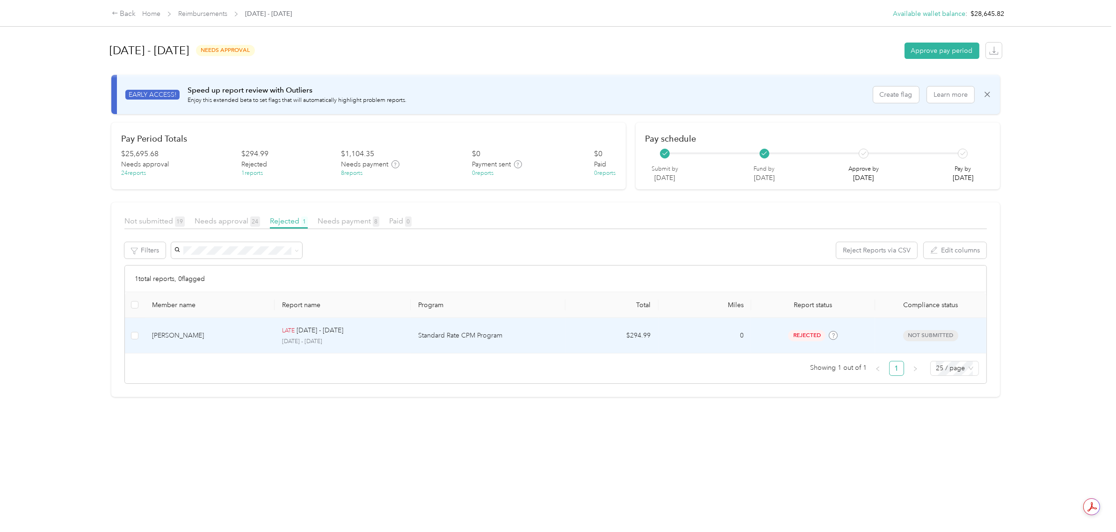
click at [599, 342] on td "$294.99" at bounding box center [611, 336] width 93 height 36
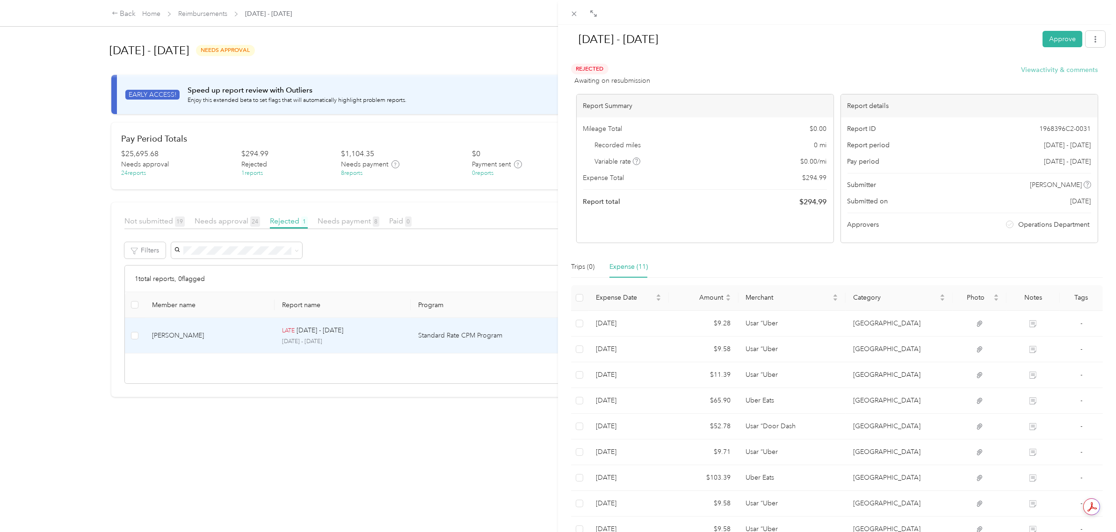
click at [1086, 69] on button "View activity & comments" at bounding box center [1059, 70] width 77 height 10
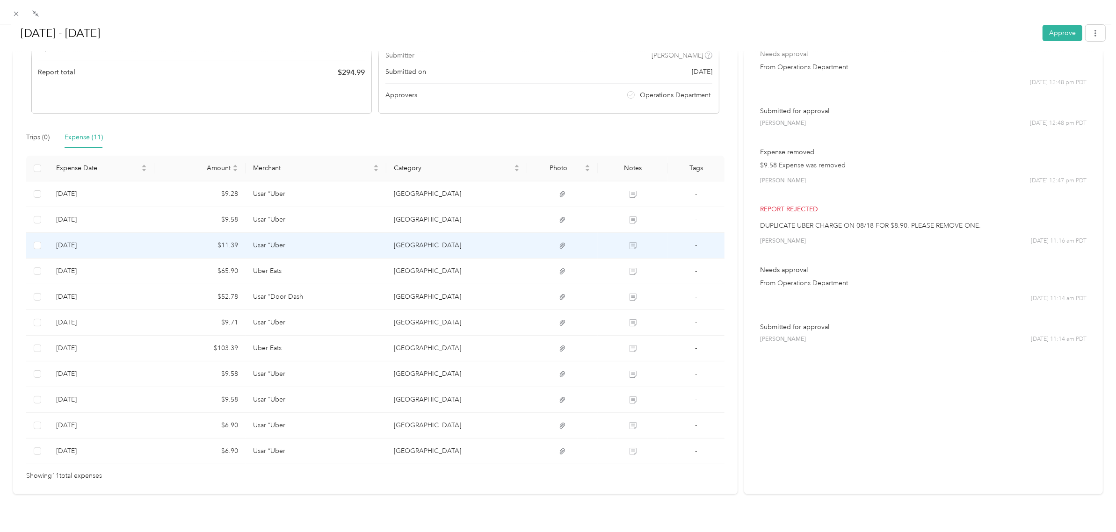
scroll to position [156, 0]
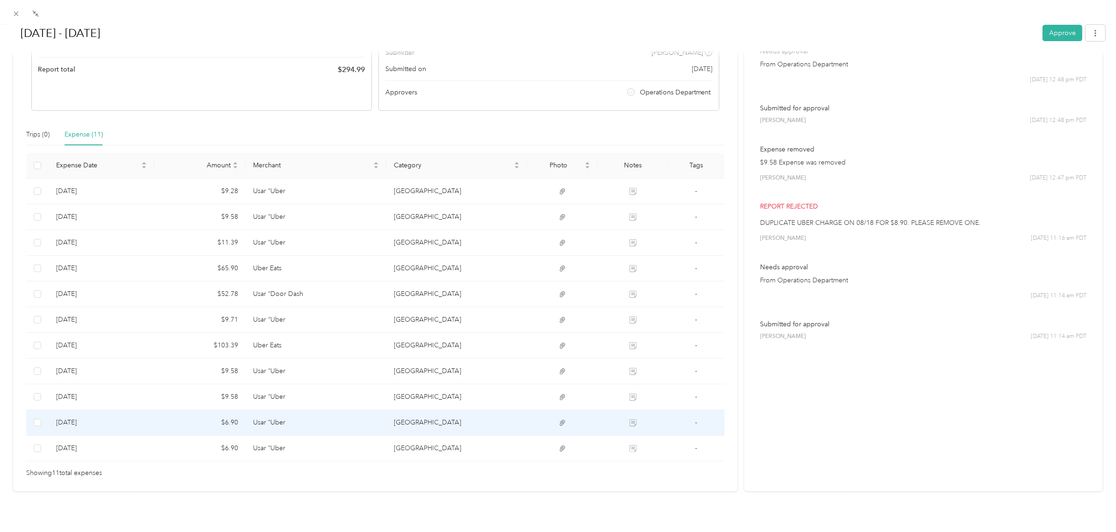
click at [235, 419] on td "$6.90" at bounding box center [200, 423] width 92 height 26
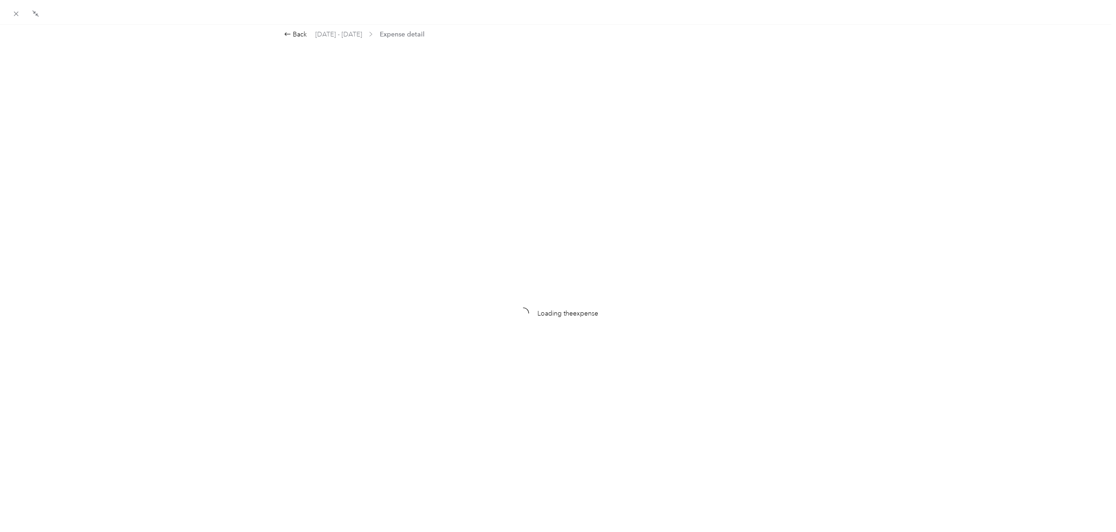
scroll to position [0, 0]
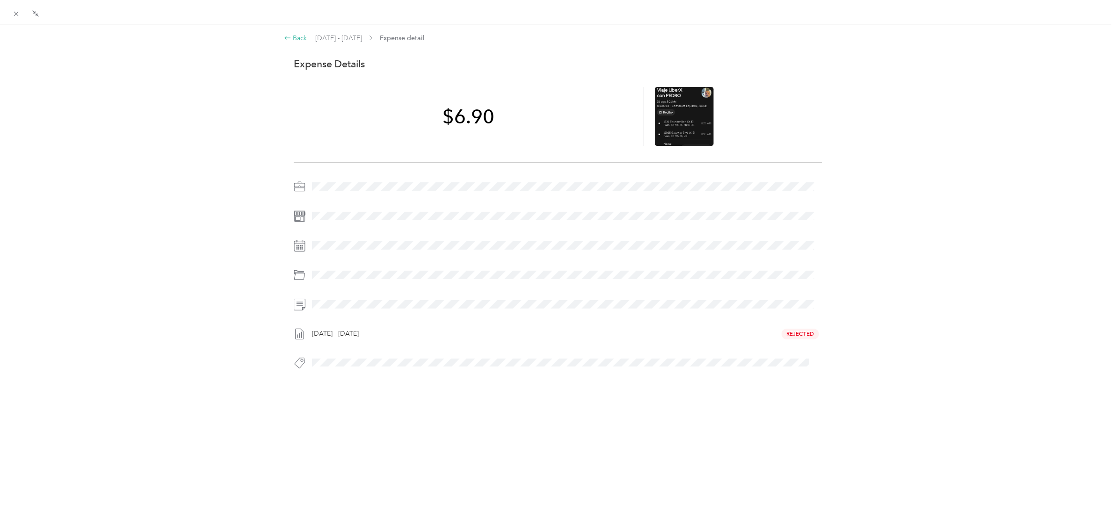
click at [290, 39] on div "Back" at bounding box center [295, 38] width 23 height 10
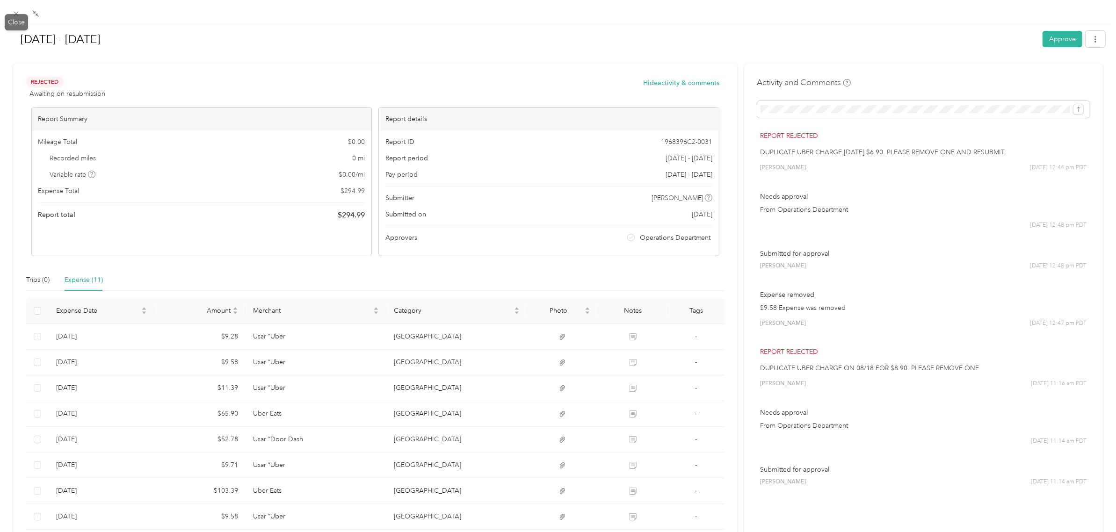
click at [20, 15] on span at bounding box center [16, 13] width 13 height 13
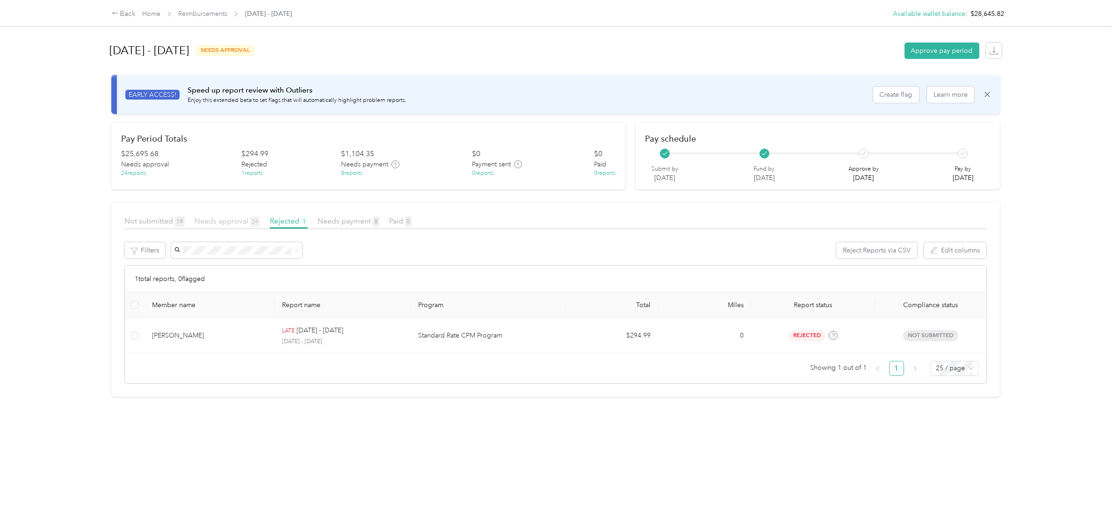
click at [237, 224] on span "Needs approval 24" at bounding box center [227, 221] width 65 height 9
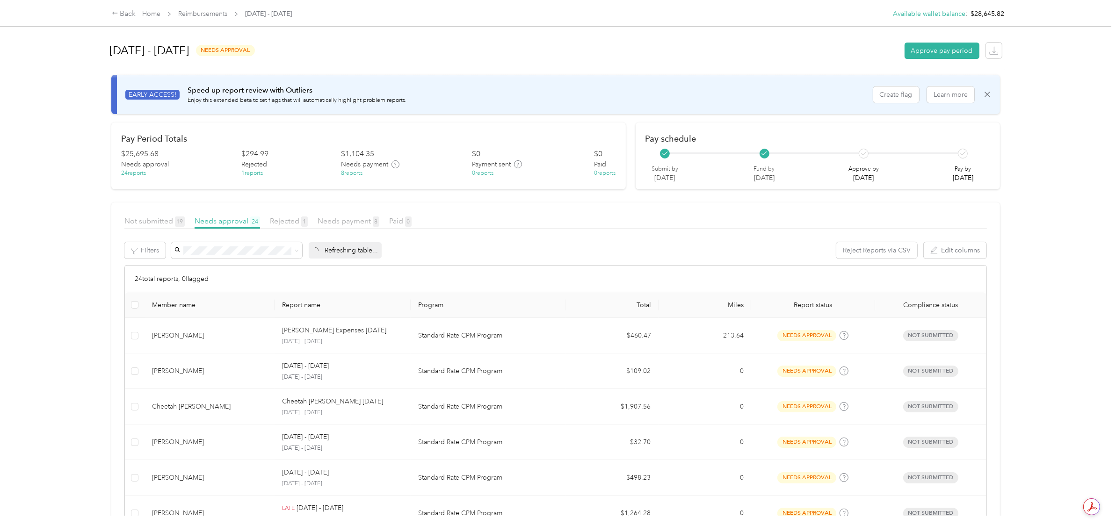
click at [1050, 278] on div "Back Home Reimbursements [DATE] - [DATE] Available wallet balance : $28,645.82 …" at bounding box center [555, 266] width 1111 height 532
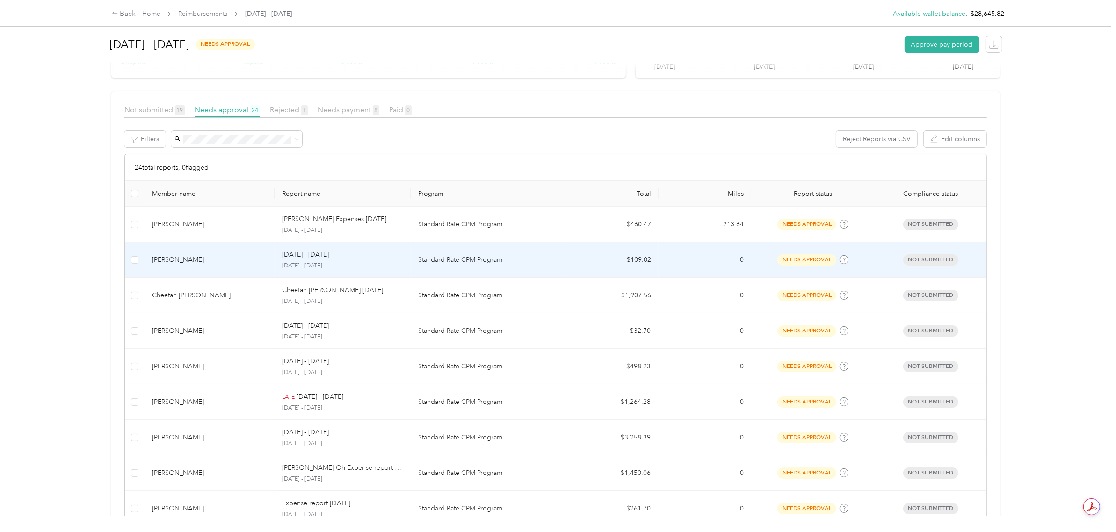
scroll to position [117, 0]
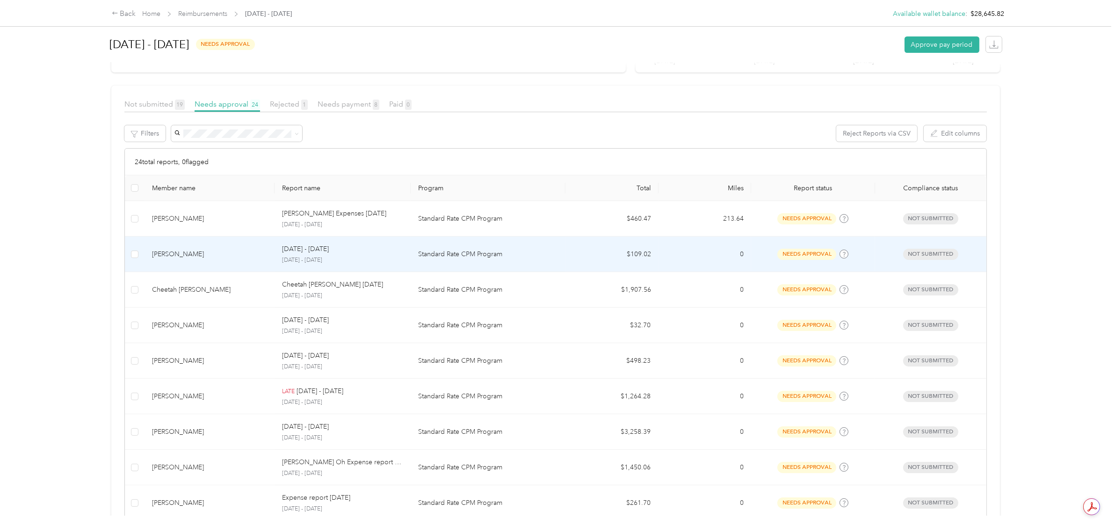
click at [486, 255] on p "Standard Rate CPM Program" at bounding box center [488, 254] width 140 height 10
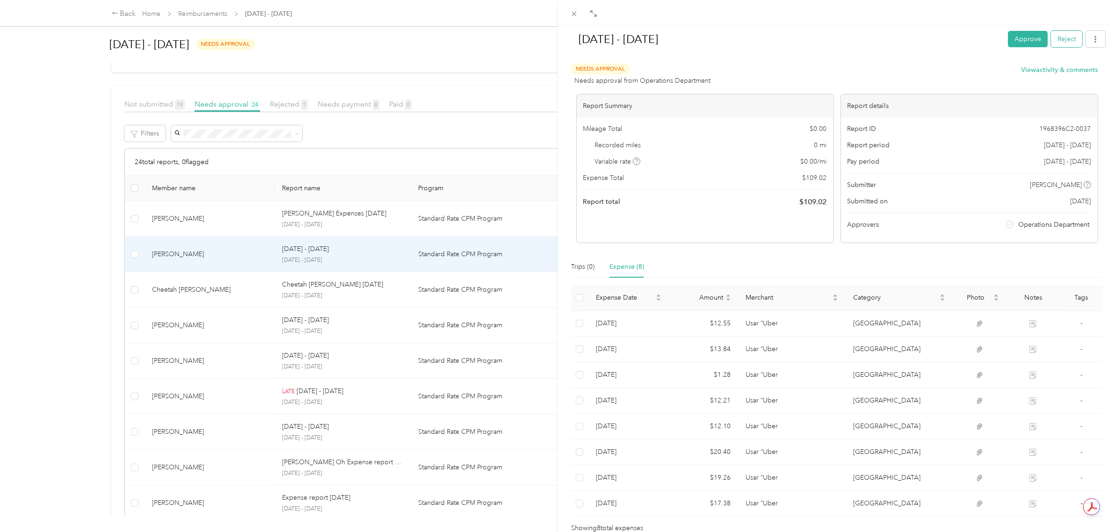
click at [1051, 33] on button "Reject" at bounding box center [1066, 39] width 31 height 16
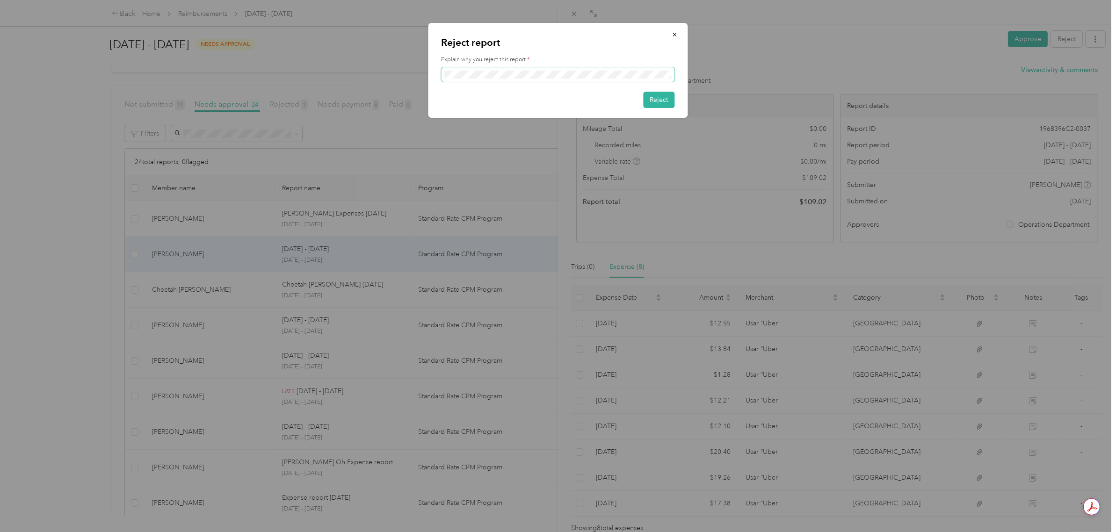
scroll to position [0, 50]
click at [657, 96] on button "Reject" at bounding box center [658, 100] width 31 height 16
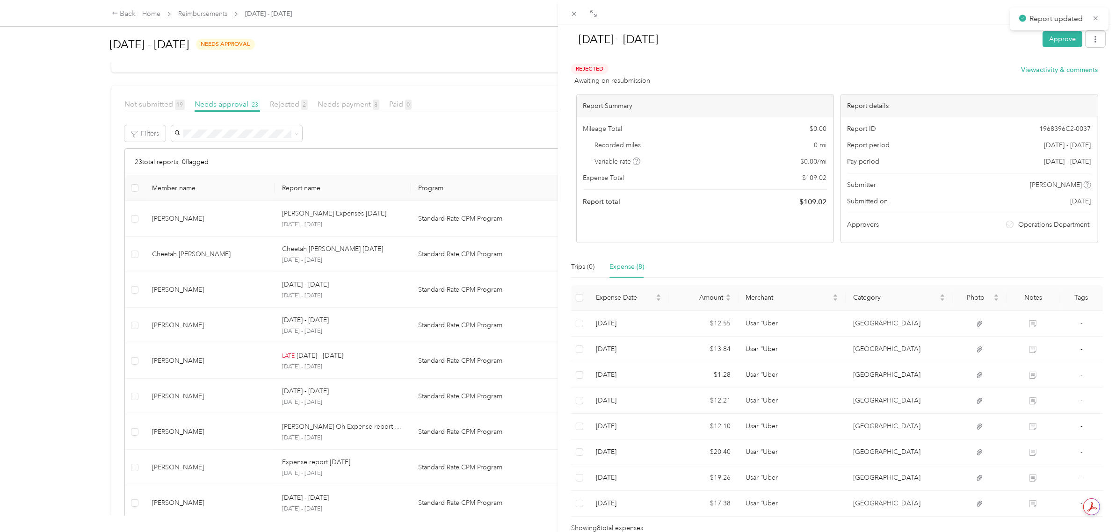
click at [61, 156] on div "[DATE] - [DATE] Approve Rejected Awaiting on resubmission View activity & comme…" at bounding box center [558, 266] width 1116 height 532
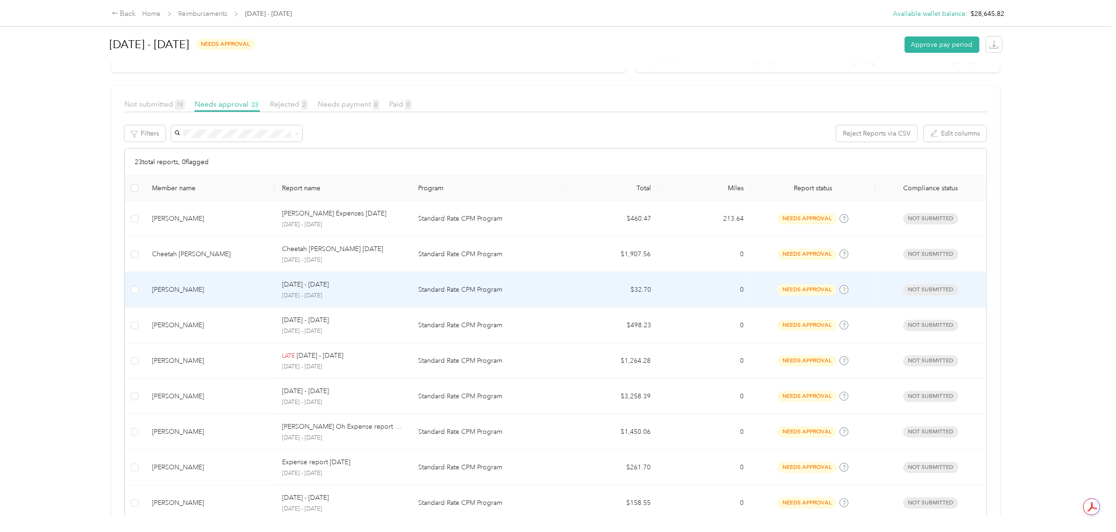
click at [542, 289] on p "Standard Rate CPM Program" at bounding box center [488, 290] width 140 height 10
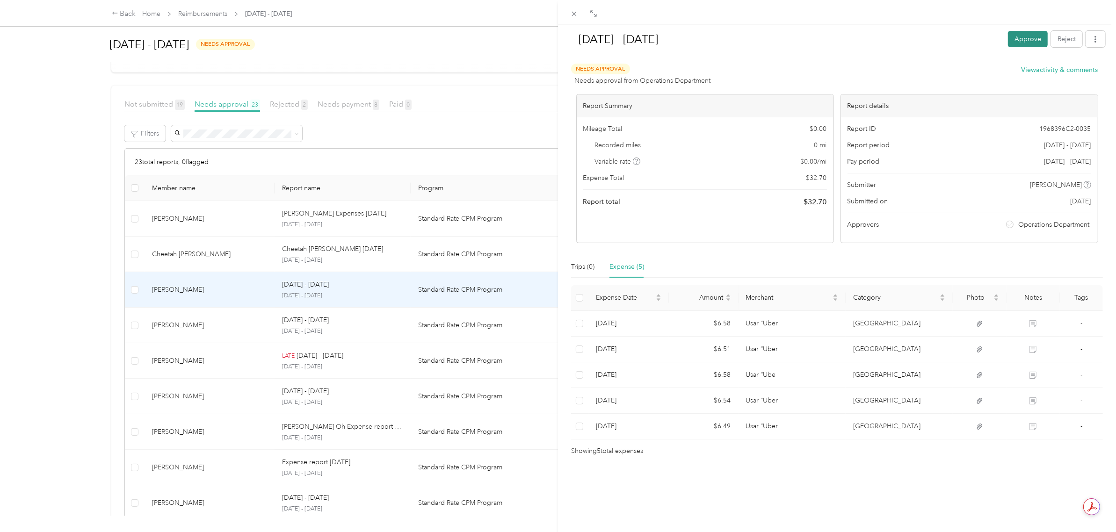
click at [1013, 37] on button "Approve" at bounding box center [1028, 39] width 40 height 16
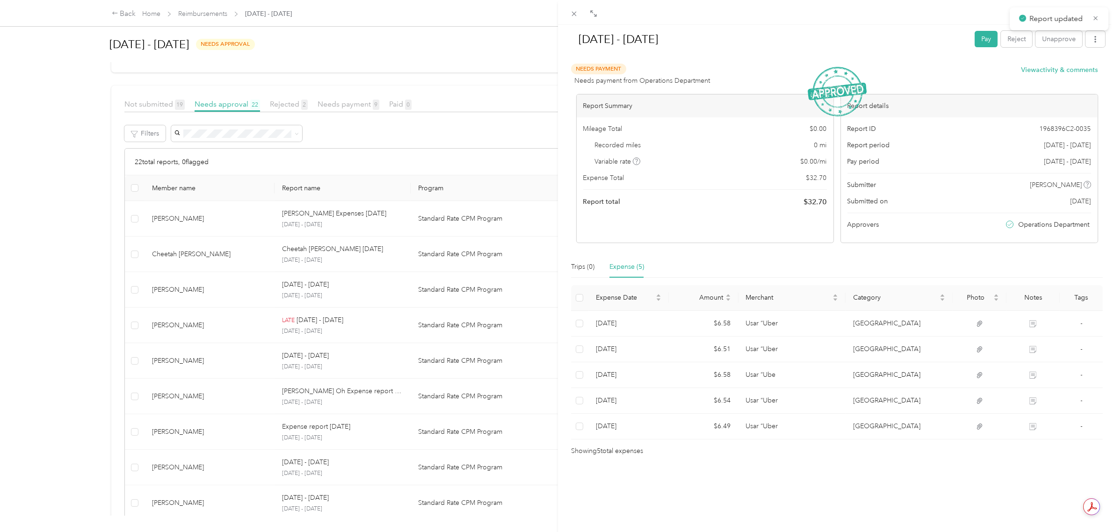
click at [76, 270] on div "[DATE] - [DATE] Pay Reject Unapprove Needs Payment Needs payment from Operation…" at bounding box center [558, 266] width 1116 height 532
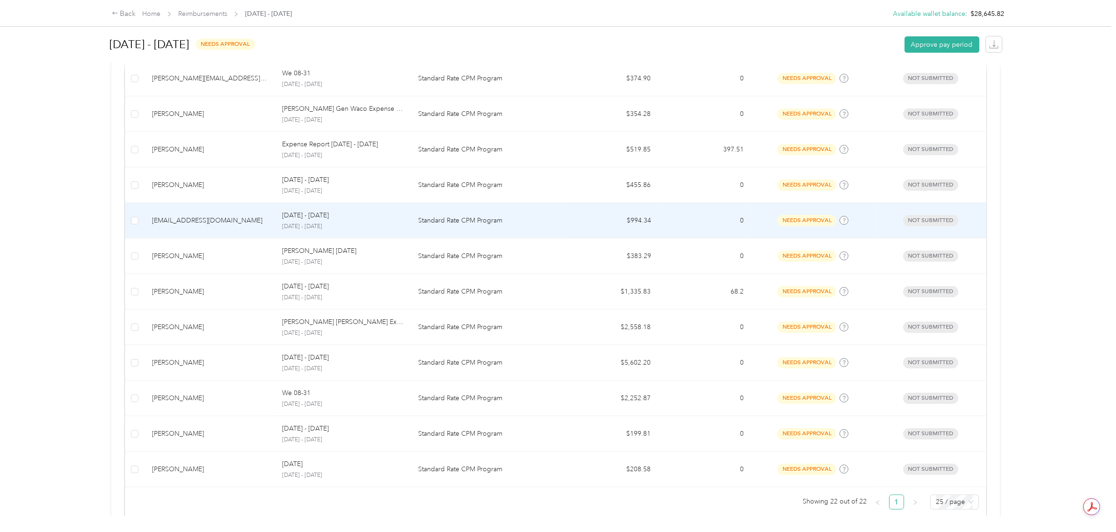
scroll to position [640, 0]
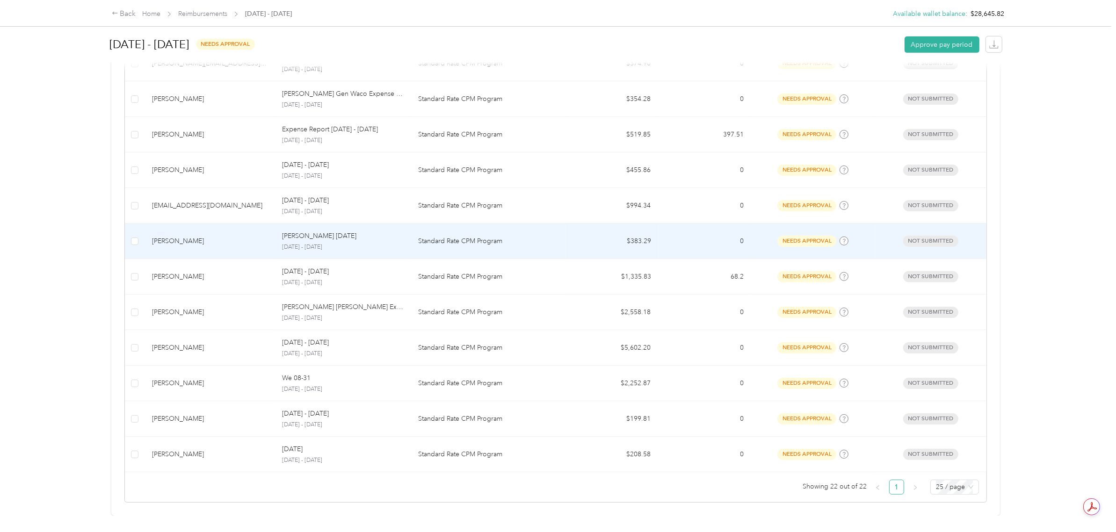
click at [643, 235] on td "$383.29" at bounding box center [611, 242] width 93 height 36
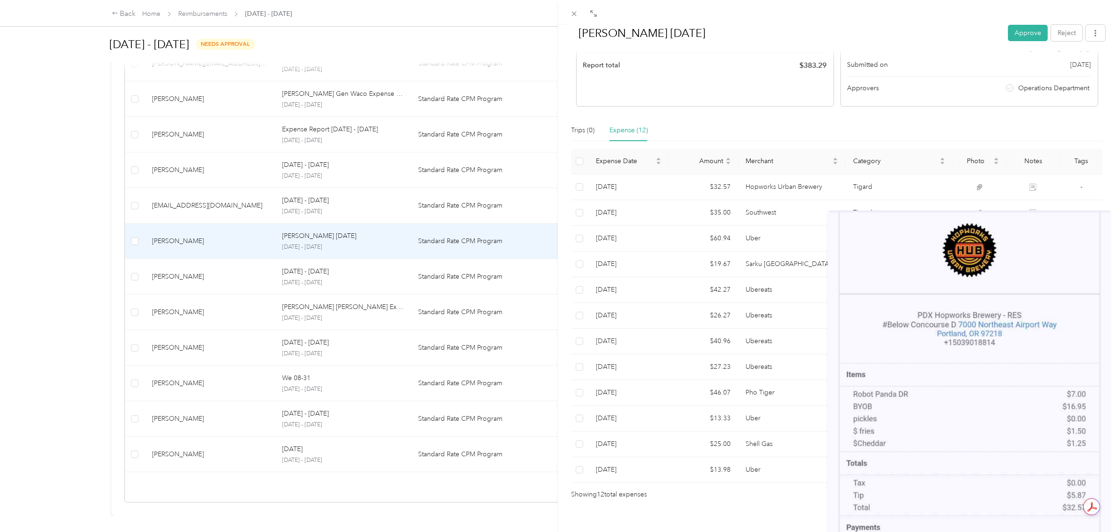
scroll to position [156, 0]
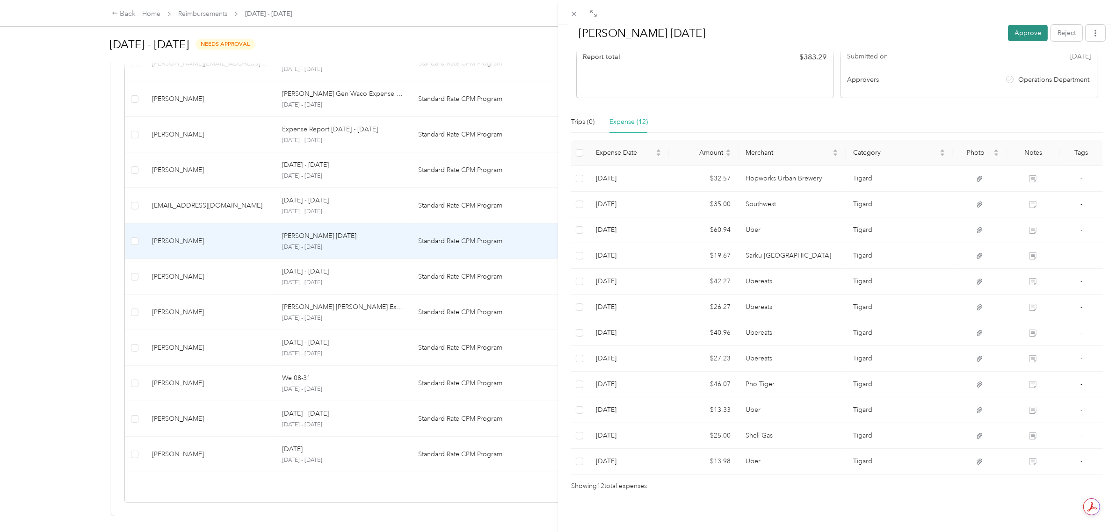
click at [1015, 30] on button "Approve" at bounding box center [1028, 33] width 40 height 16
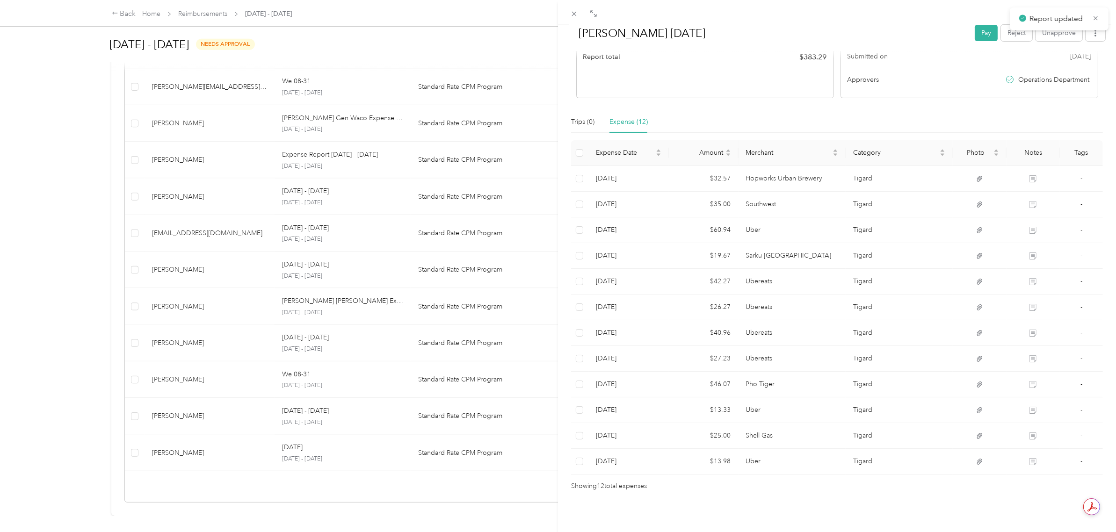
scroll to position [604, 0]
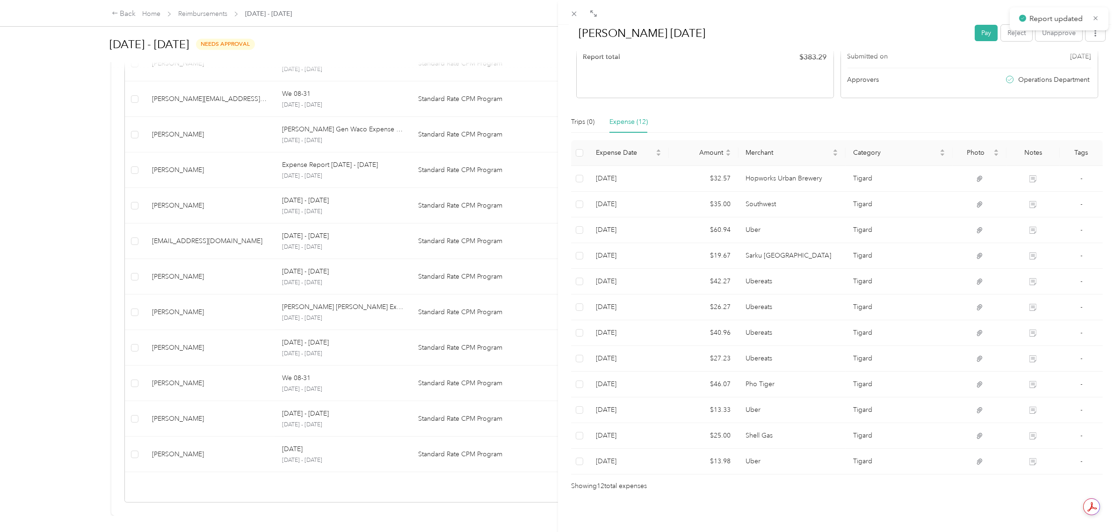
click at [96, 197] on div "[PERSON_NAME] [DATE] Pay Reject Unapprove Needs Payment Needs payment from Oper…" at bounding box center [558, 266] width 1116 height 532
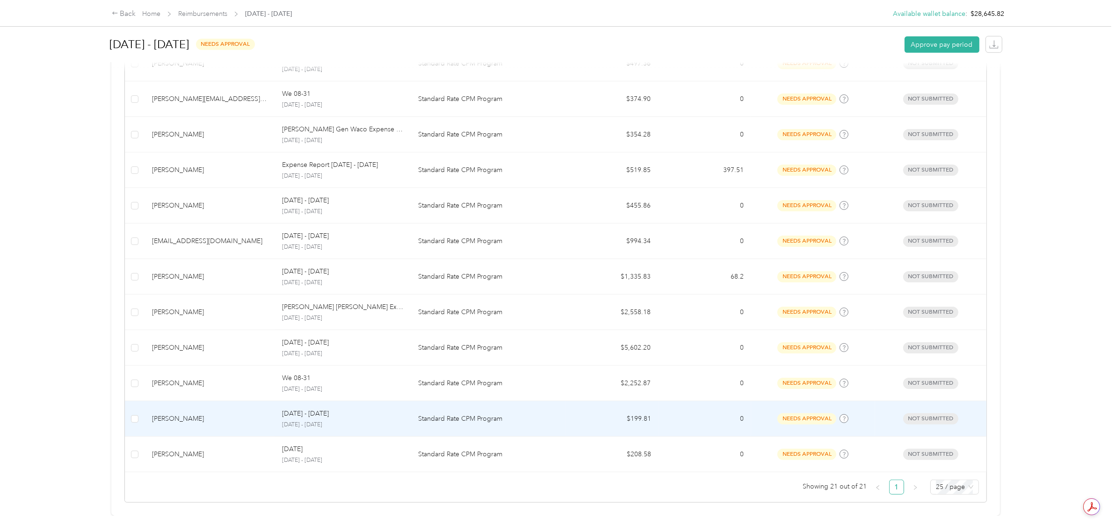
click at [630, 406] on td "$199.81" at bounding box center [611, 419] width 93 height 36
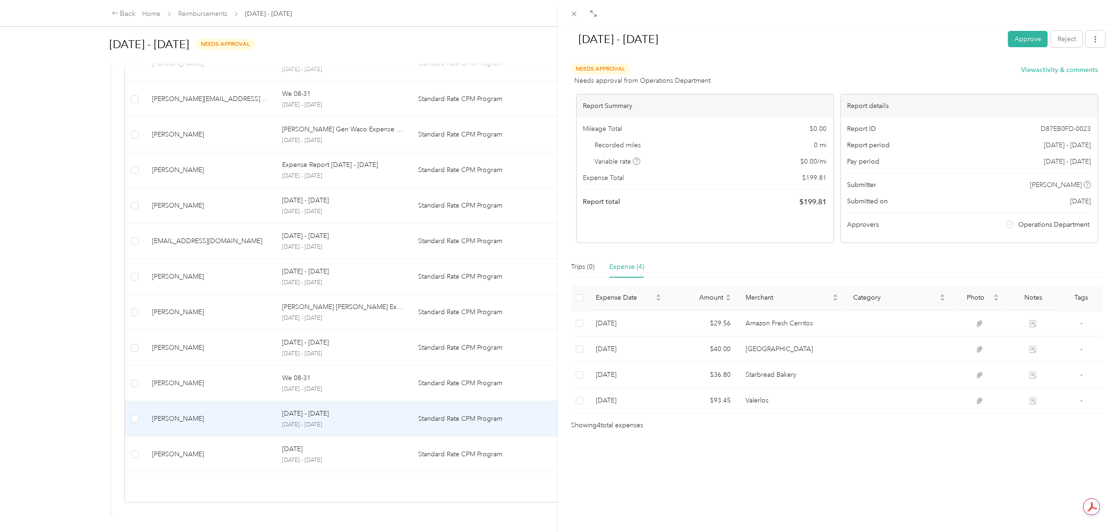
click at [1018, 30] on div "[DATE] - [DATE] Approve Reject" at bounding box center [837, 41] width 536 height 28
click at [1019, 39] on button "Approve" at bounding box center [1028, 39] width 40 height 16
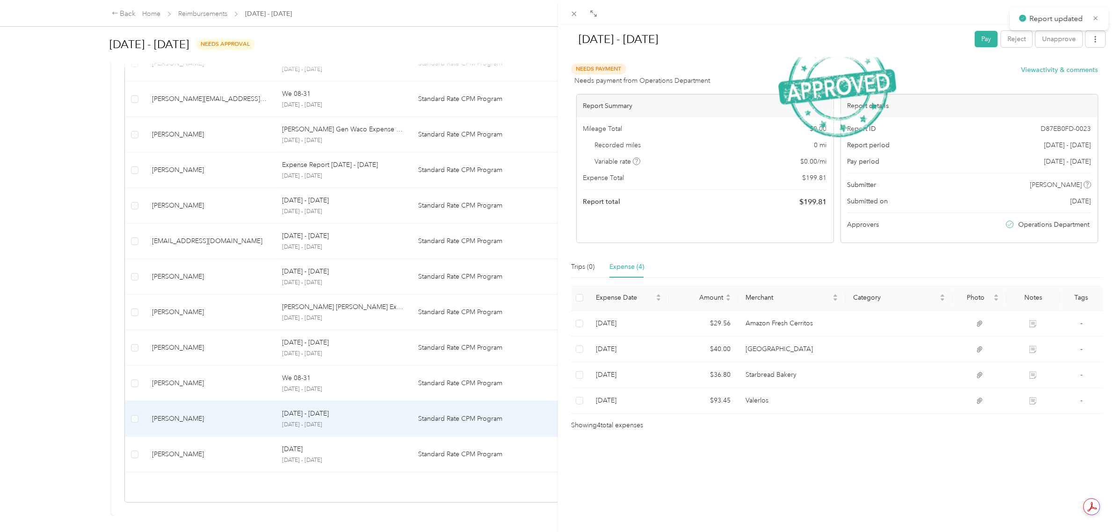
click at [85, 267] on div "[DATE] - [DATE] Pay Reject Unapprove Needs Payment Needs payment from Operation…" at bounding box center [558, 266] width 1116 height 532
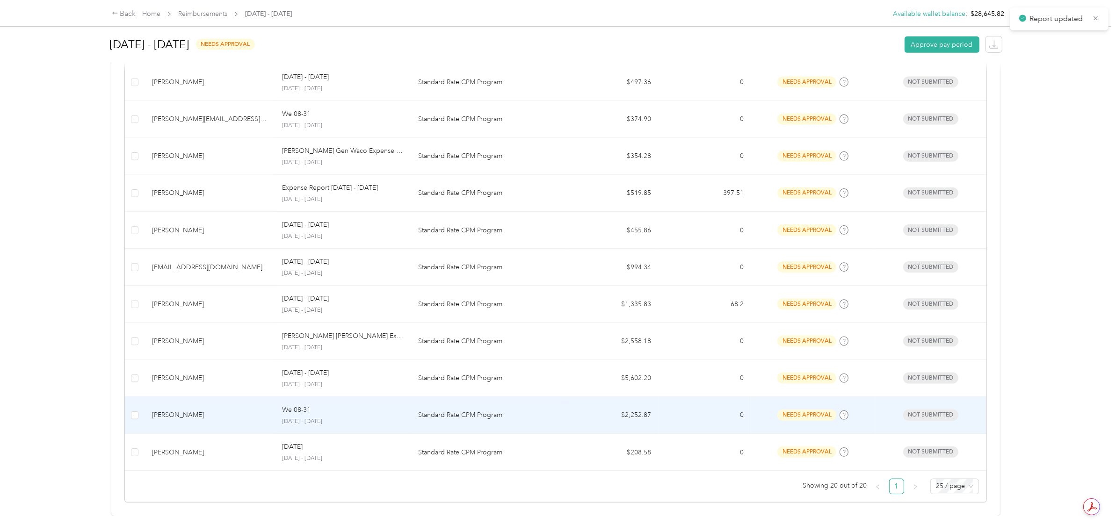
scroll to position [569, 0]
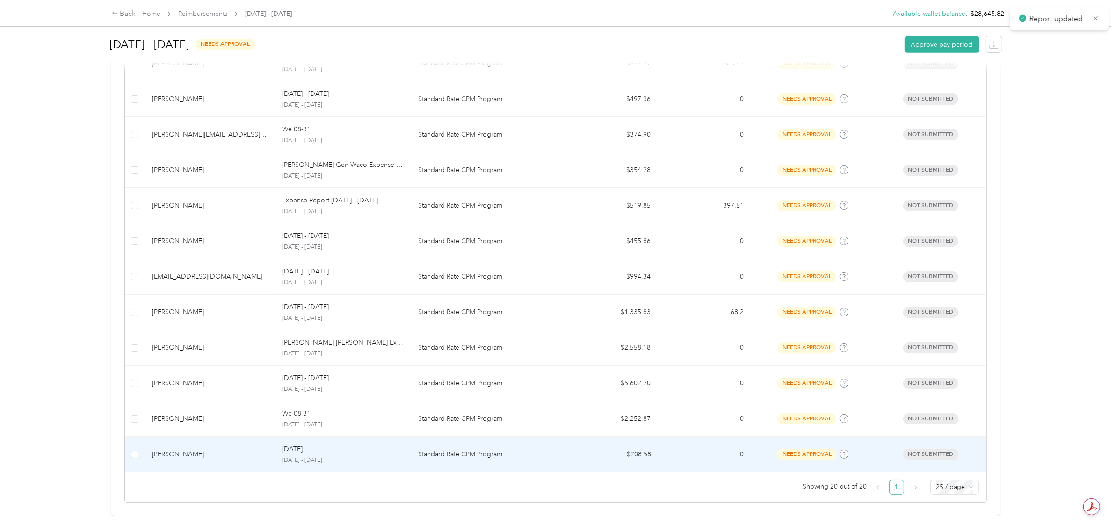
click at [501, 449] on p "Standard Rate CPM Program" at bounding box center [488, 454] width 140 height 10
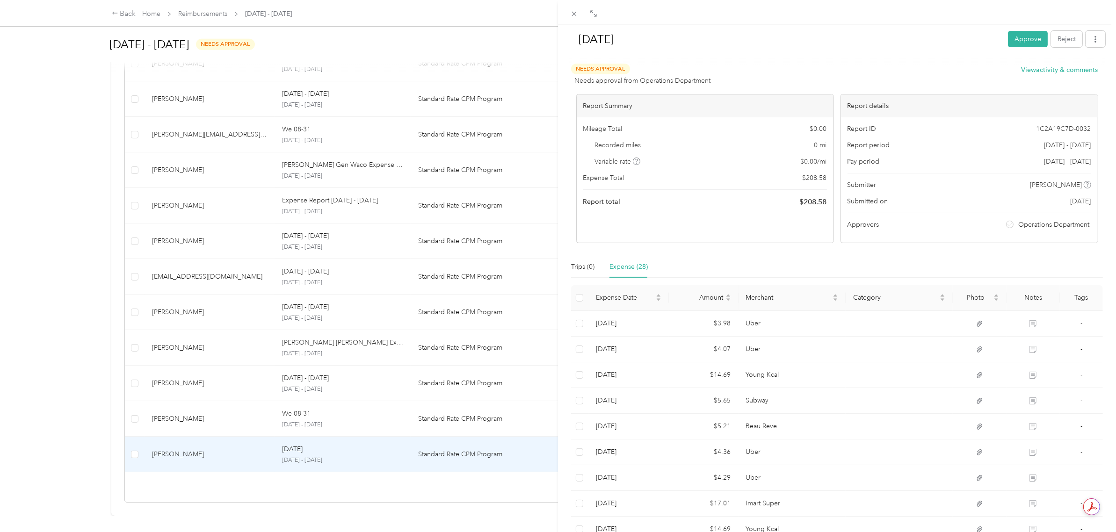
click at [71, 239] on div "[DATE] Approve Reject Needs Approval Needs approval from Operations Department …" at bounding box center [558, 266] width 1116 height 532
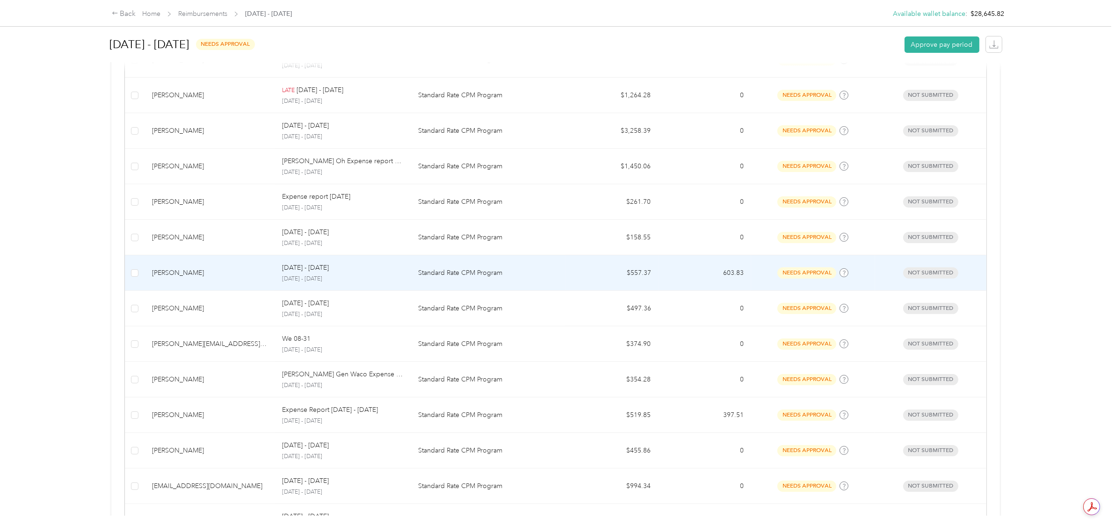
scroll to position [234, 0]
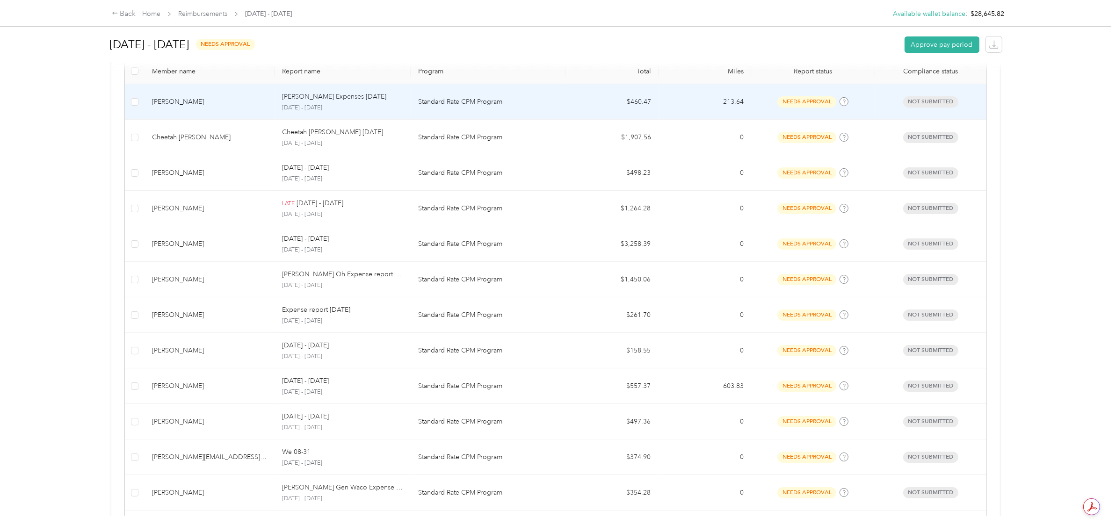
click at [629, 108] on td "$460.47" at bounding box center [611, 102] width 93 height 36
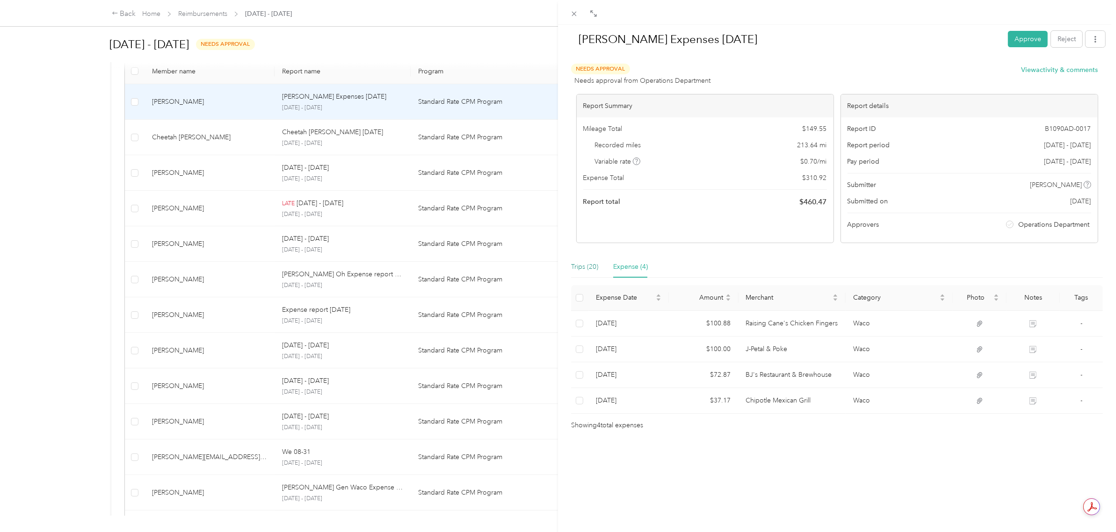
click at [573, 267] on div "Trips (20)" at bounding box center [584, 267] width 27 height 10
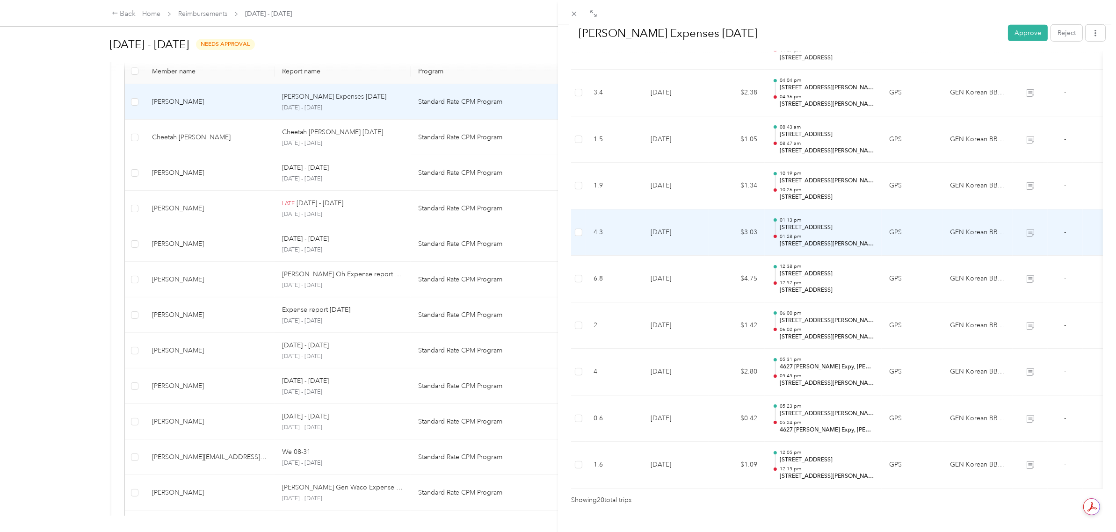
scroll to position [760, 0]
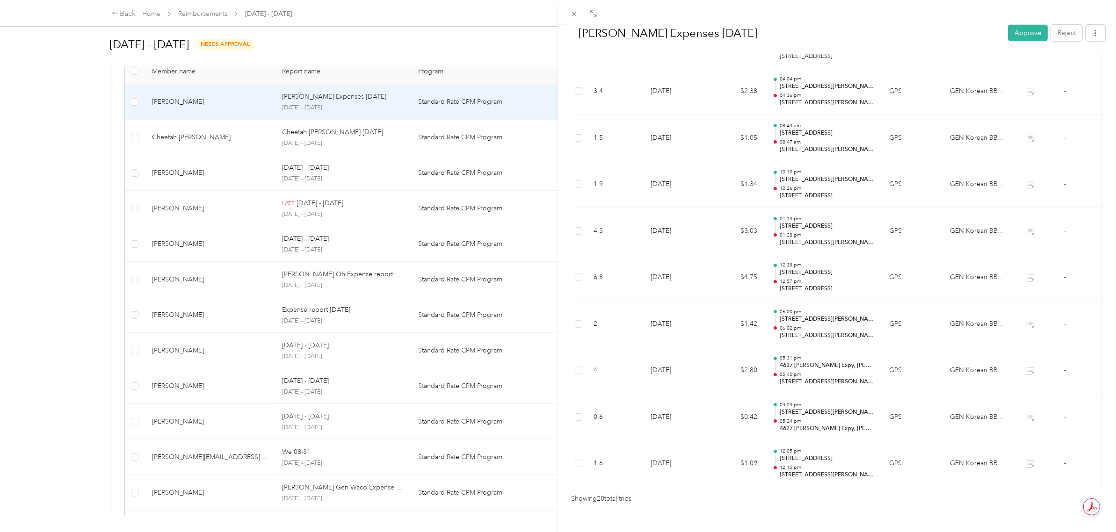
click at [1013, 33] on button "Approve" at bounding box center [1028, 33] width 40 height 16
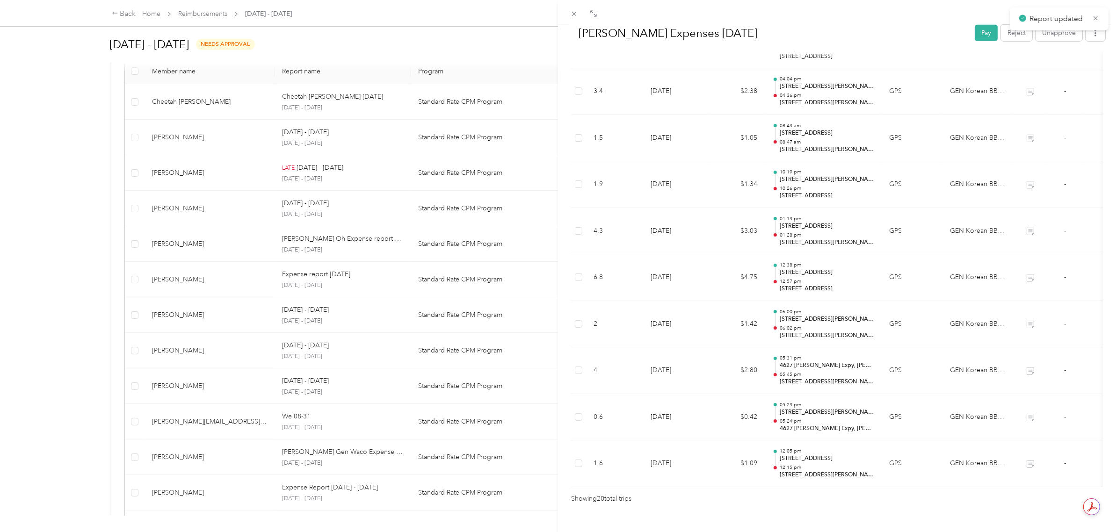
click at [100, 195] on div "[PERSON_NAME] Expenses [DATE] Pay Reject Unapprove Needs Payment Needs payment …" at bounding box center [558, 266] width 1116 height 532
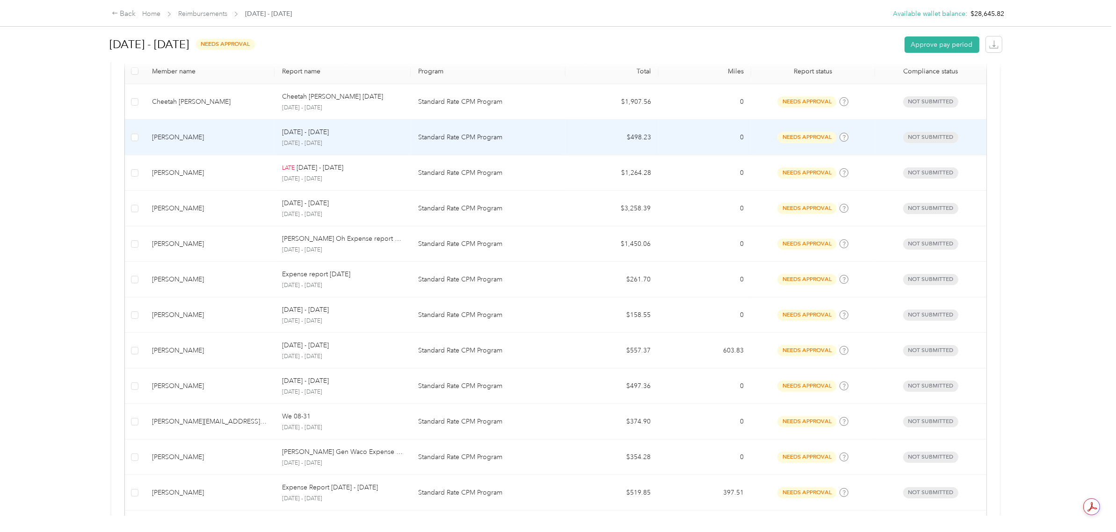
click at [658, 131] on td "0" at bounding box center [704, 138] width 93 height 36
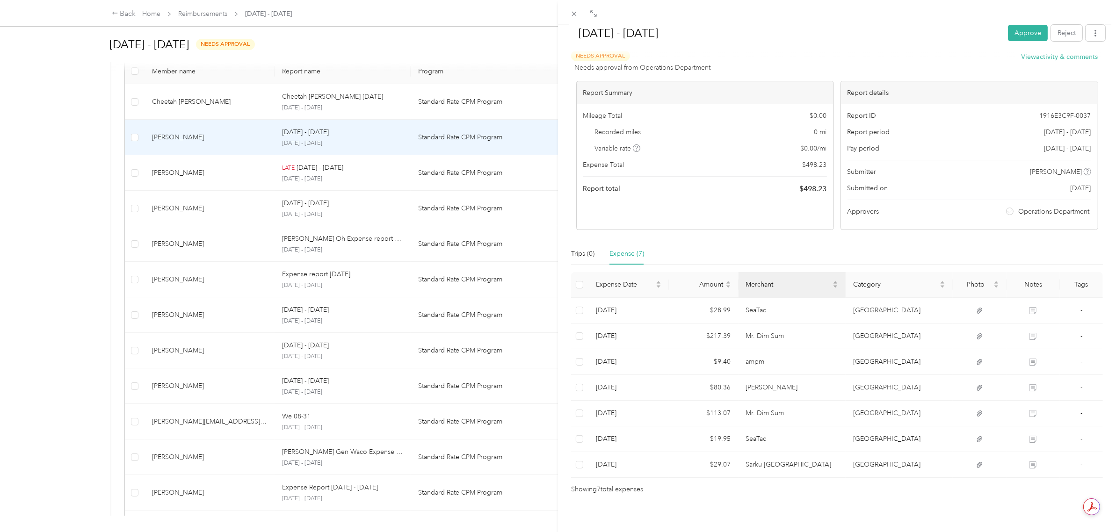
scroll to position [27, 0]
click at [1018, 31] on button "Approve" at bounding box center [1028, 33] width 40 height 16
click at [115, 167] on div "[DATE] - [DATE] Pay Reject Unapprove Needs Payment Needs payment from Operation…" at bounding box center [558, 266] width 1116 height 532
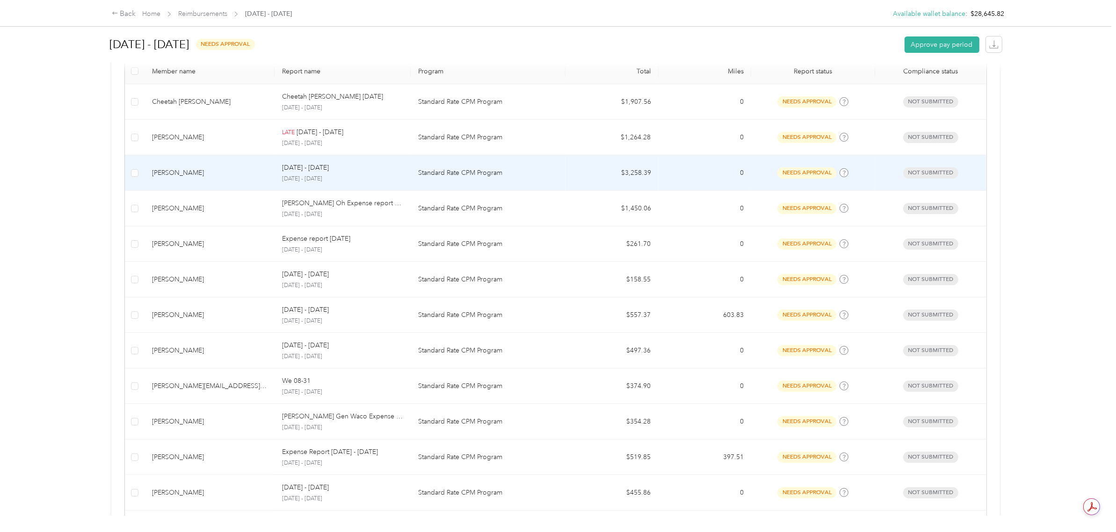
click at [641, 176] on td "$3,258.39" at bounding box center [611, 173] width 93 height 36
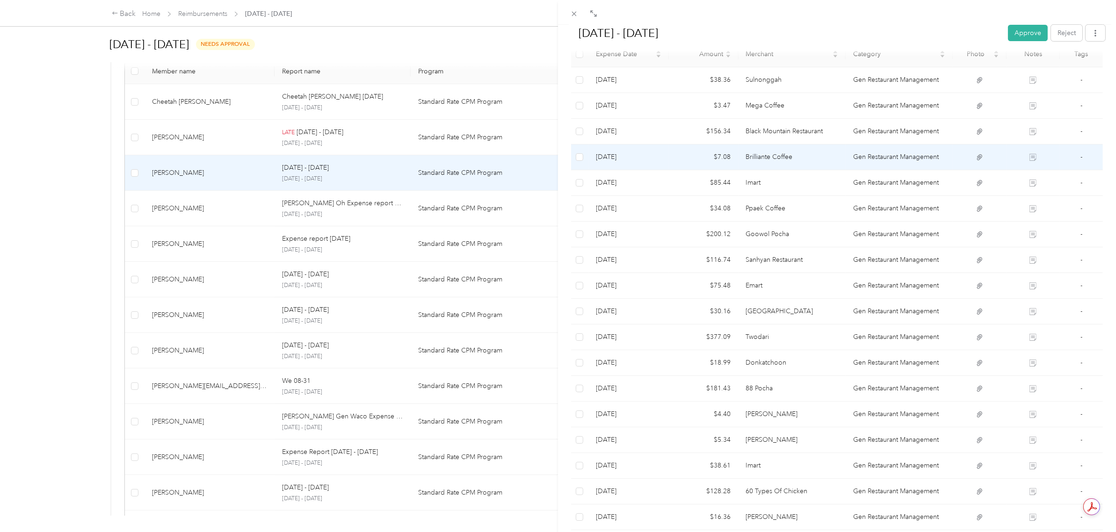
scroll to position [266, 0]
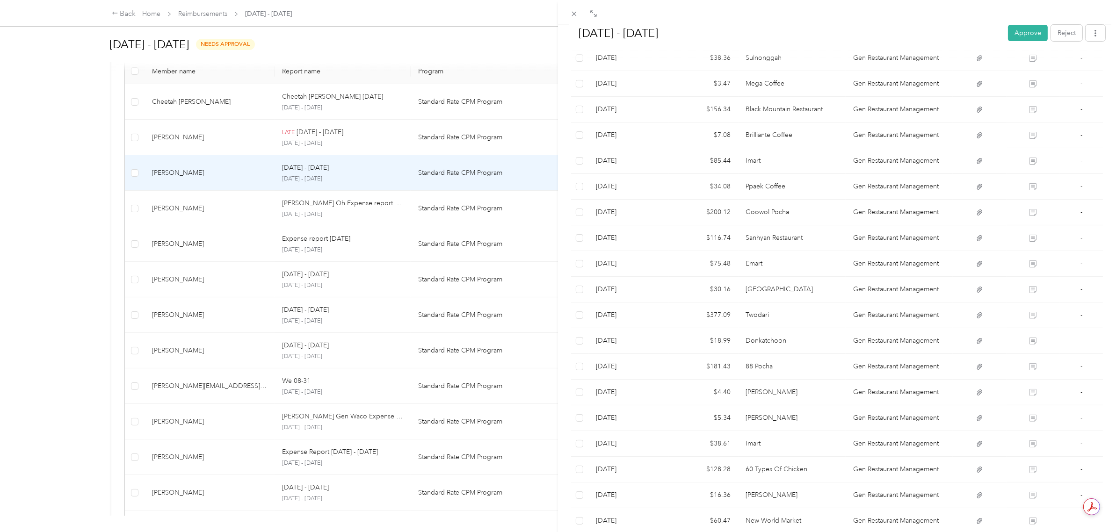
click at [97, 172] on div "[DATE] - [DATE] Approve Reject Needs Approval Needs approval from Operations De…" at bounding box center [558, 266] width 1116 height 532
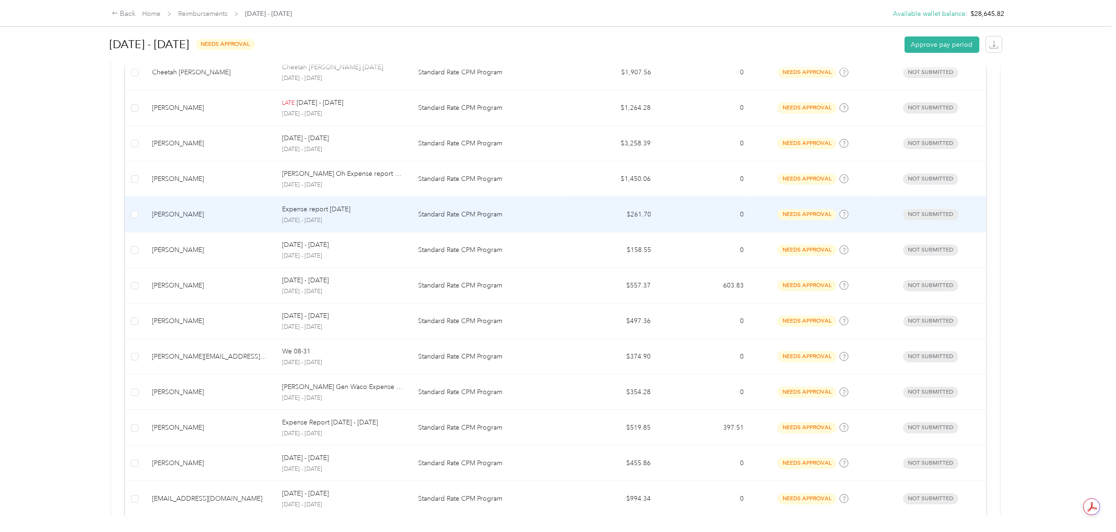
scroll to position [292, 0]
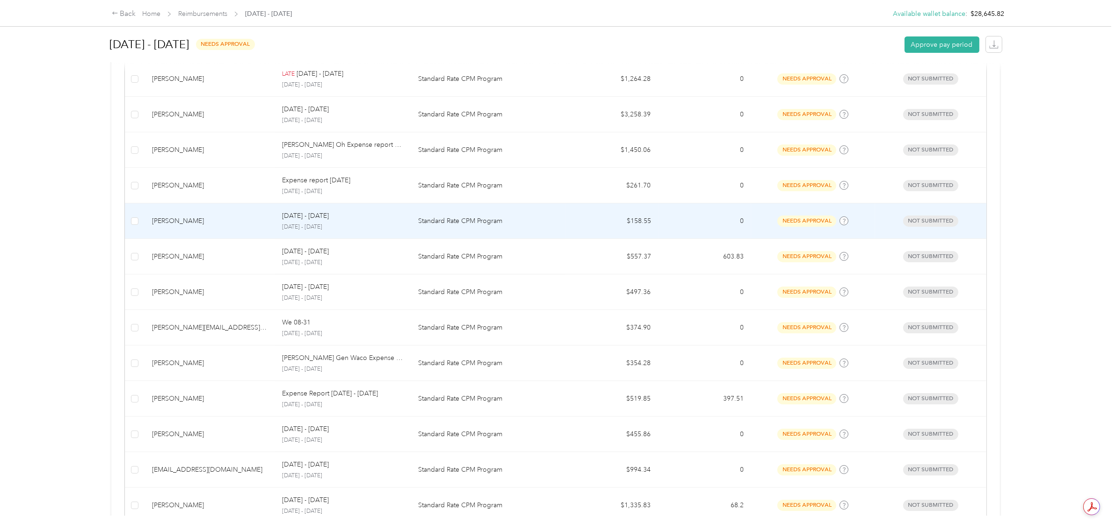
click at [505, 219] on p "Standard Rate CPM Program" at bounding box center [488, 221] width 140 height 10
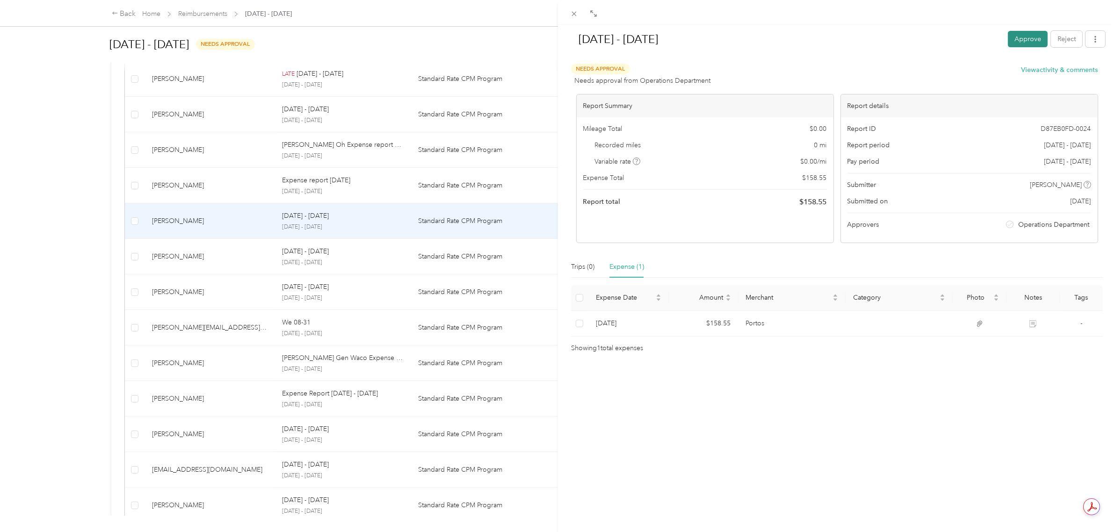
click at [1018, 37] on button "Approve" at bounding box center [1028, 39] width 40 height 16
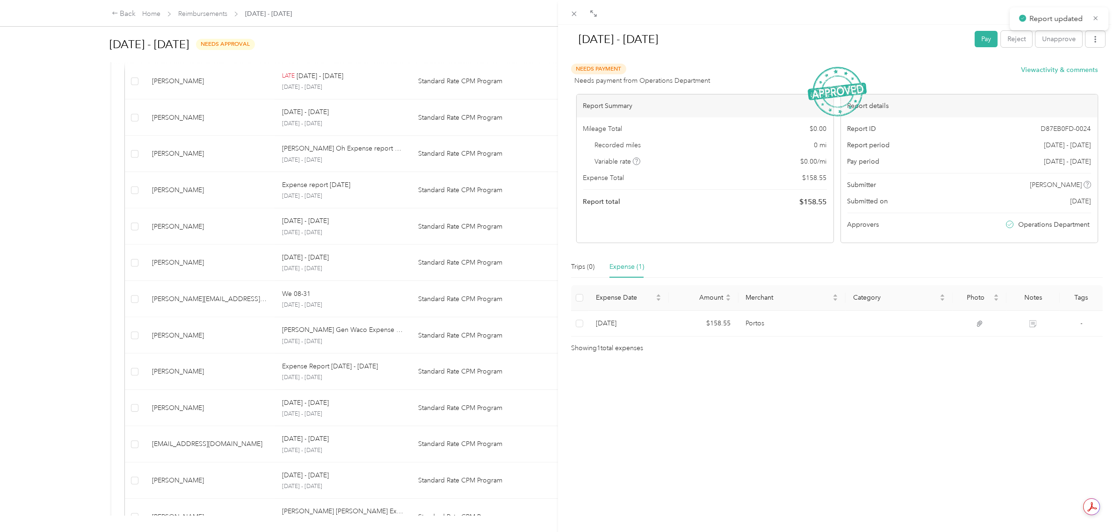
click at [84, 220] on div "[DATE] - [DATE] Pay Reject Unapprove Needs Payment Needs payment from Operation…" at bounding box center [558, 266] width 1116 height 532
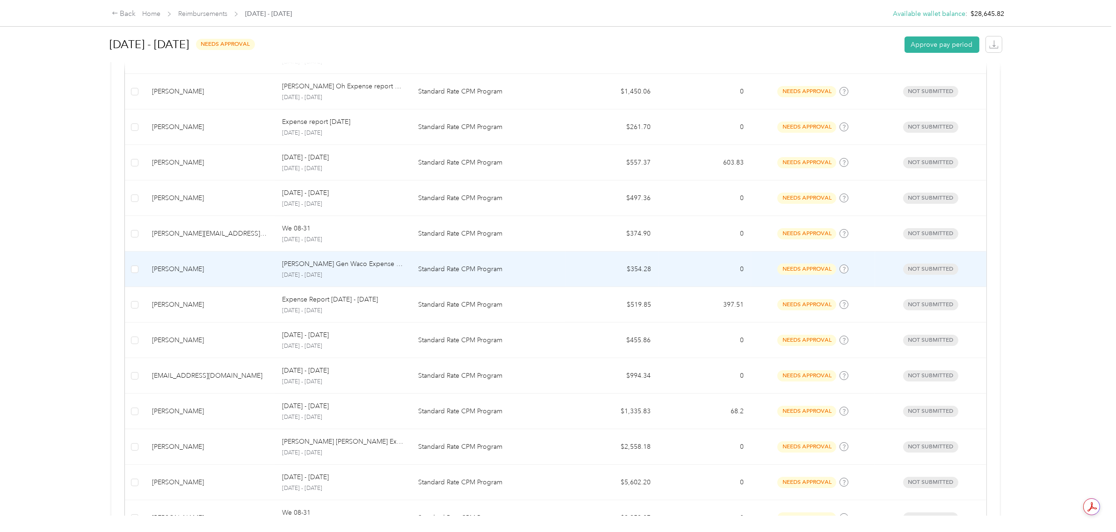
scroll to position [292, 0]
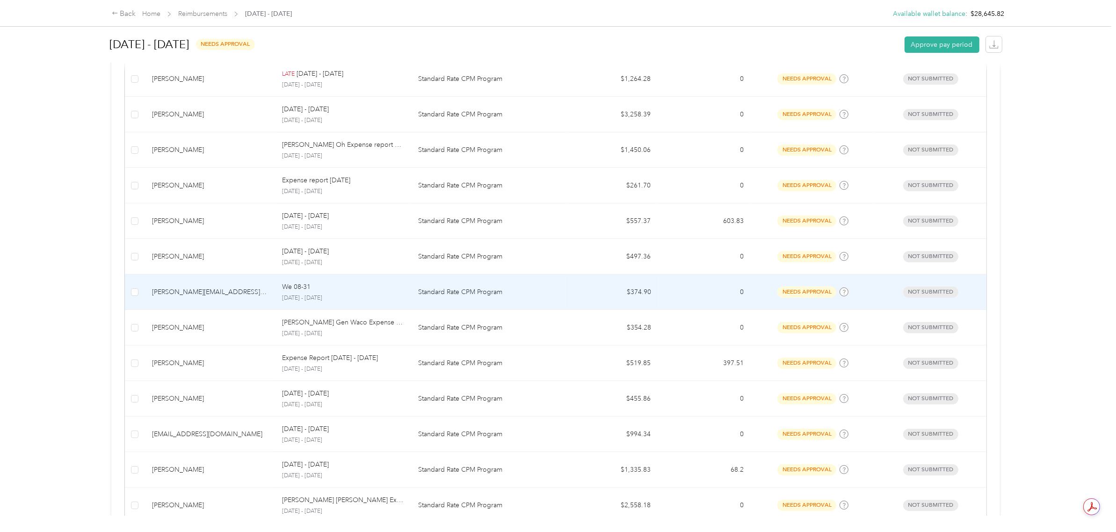
click at [574, 291] on td "$374.90" at bounding box center [611, 292] width 93 height 36
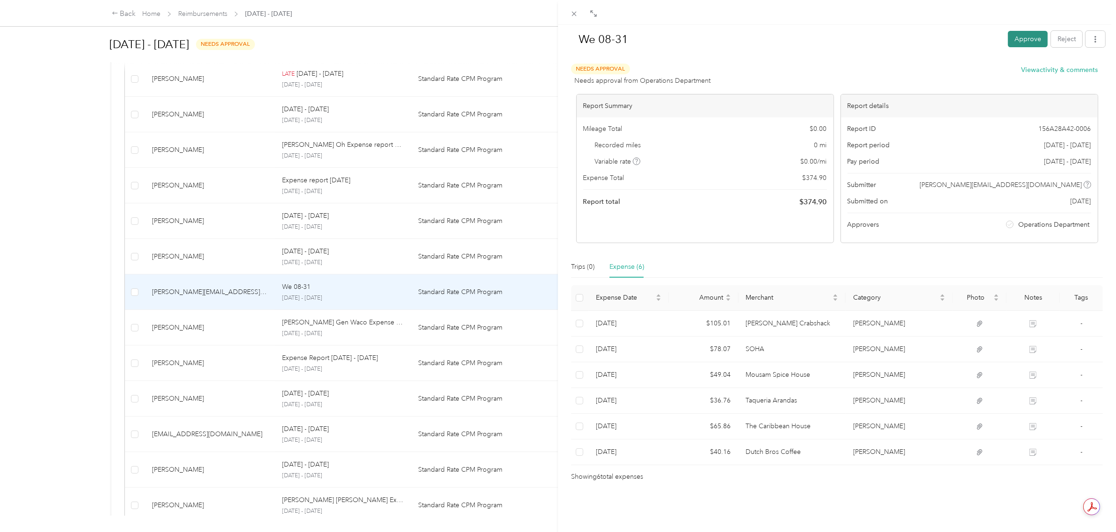
click at [1011, 41] on button "Approve" at bounding box center [1028, 39] width 40 height 16
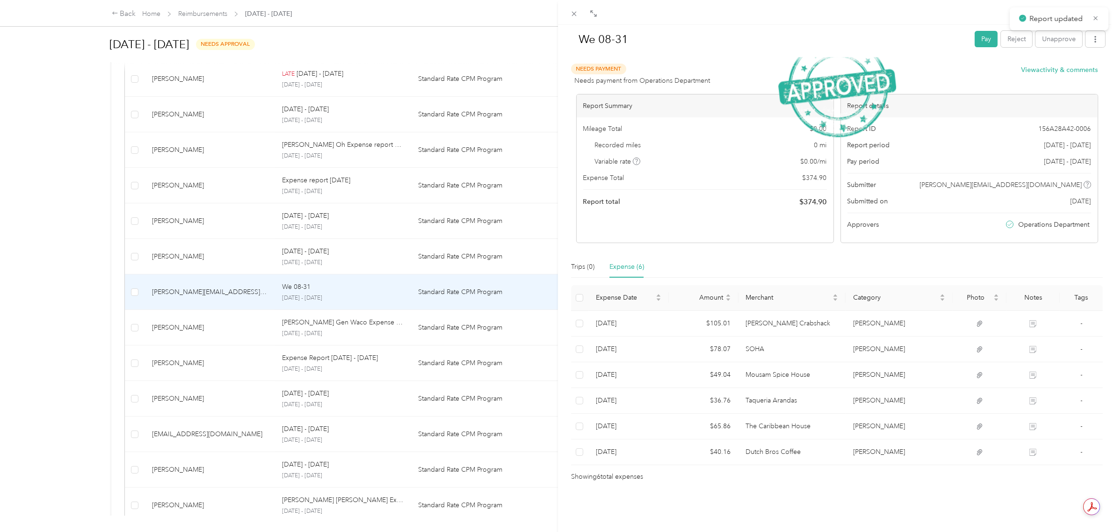
click at [83, 246] on div "We 08-31 Pay Reject Unapprove Needs Payment Needs payment from Operations Depar…" at bounding box center [558, 266] width 1116 height 532
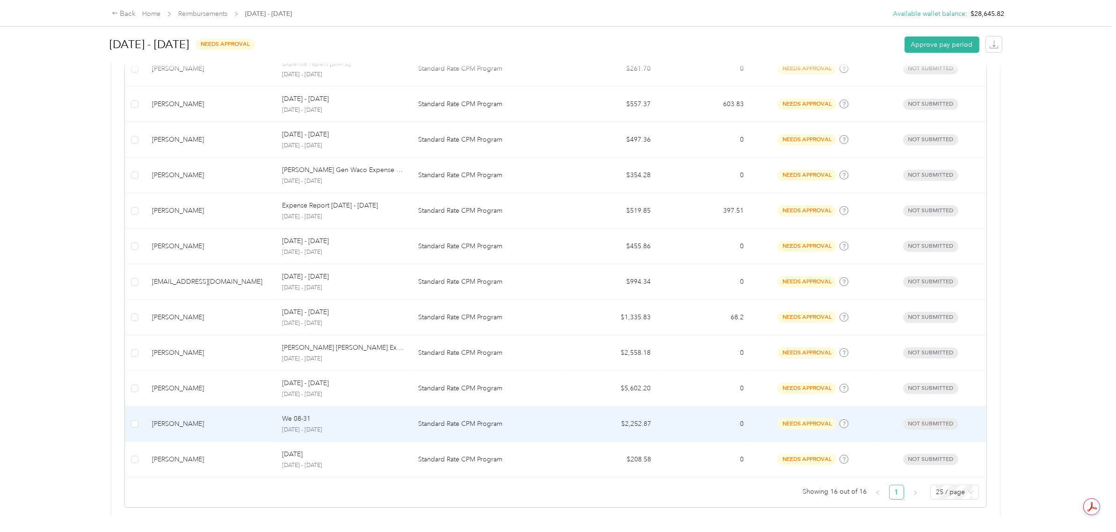
scroll to position [426, 0]
